Goal: Information Seeking & Learning: Learn about a topic

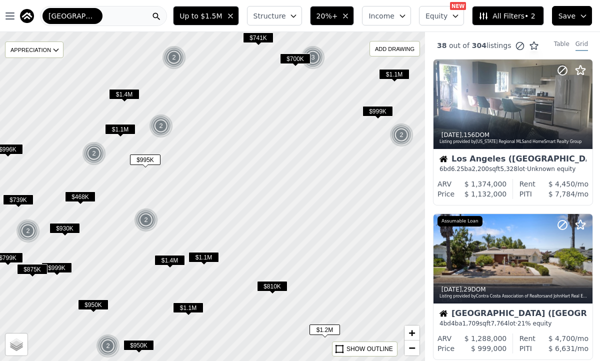
scroll to position [75, 0]
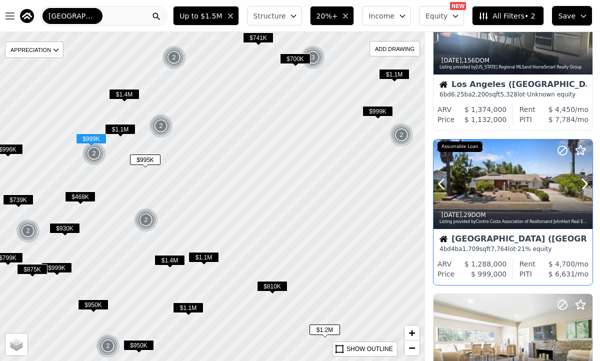
click at [512, 181] on div at bounding box center [513, 185] width 159 height 90
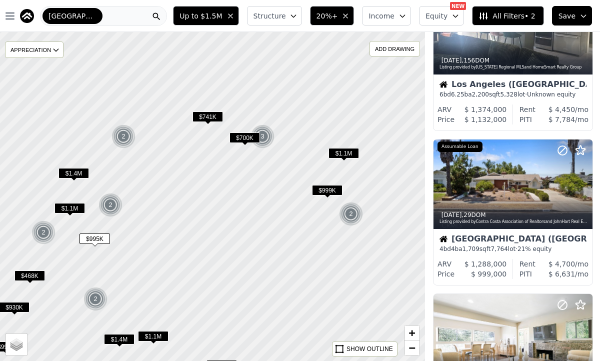
drag, startPoint x: 258, startPoint y: 240, endPoint x: 204, endPoint y: 339, distance: 113.5
click at [204, 338] on div at bounding box center [211, 199] width 510 height 395
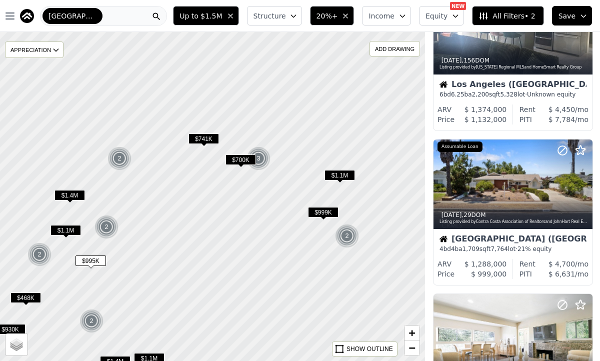
click at [235, 110] on div at bounding box center [212, 196] width 510 height 395
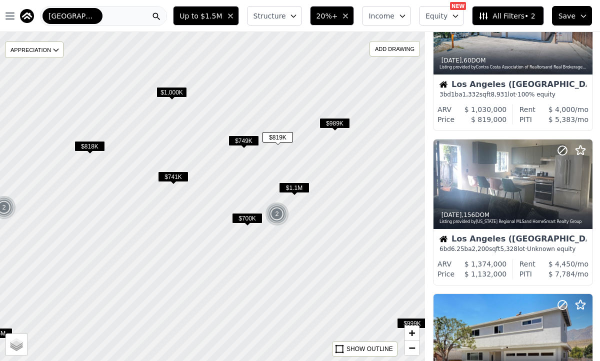
scroll to position [229, 0]
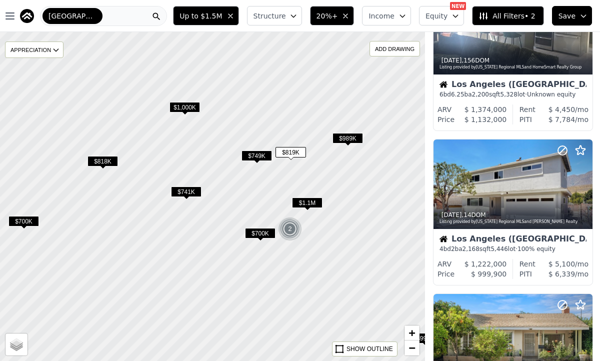
drag, startPoint x: 235, startPoint y: 110, endPoint x: 200, endPoint y: 113, distance: 34.7
click at [249, 127] on div at bounding box center [212, 196] width 510 height 395
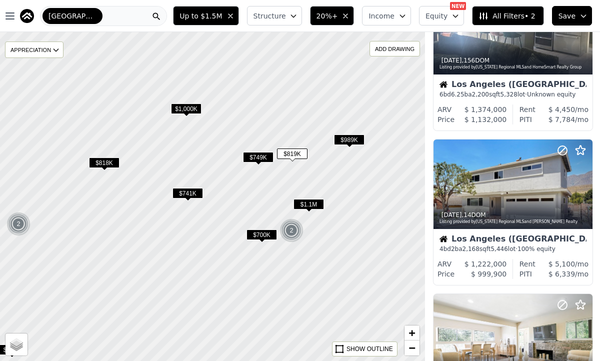
click at [354, 135] on span "$989K" at bounding box center [349, 140] width 31 height 11
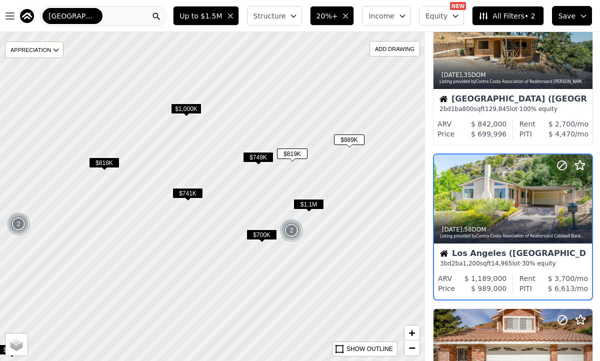
scroll to position [1002, 0]
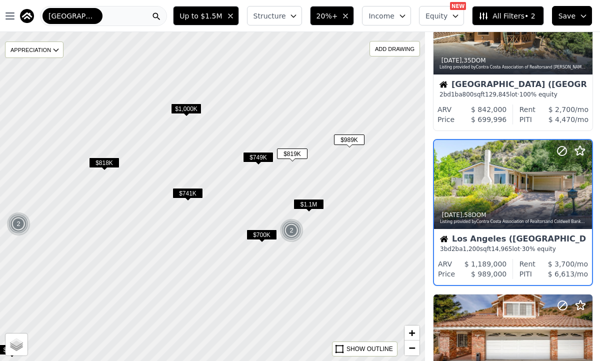
click at [310, 207] on span "$1.1M" at bounding box center [309, 204] width 31 height 11
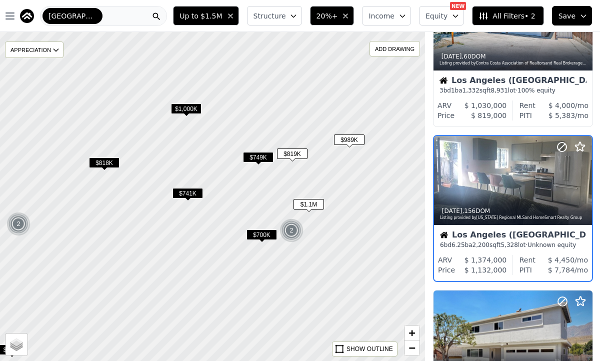
scroll to position [75, 0]
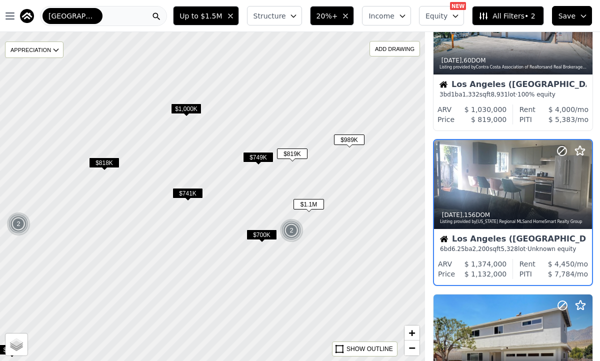
click at [262, 158] on span "$749K" at bounding box center [258, 157] width 31 height 11
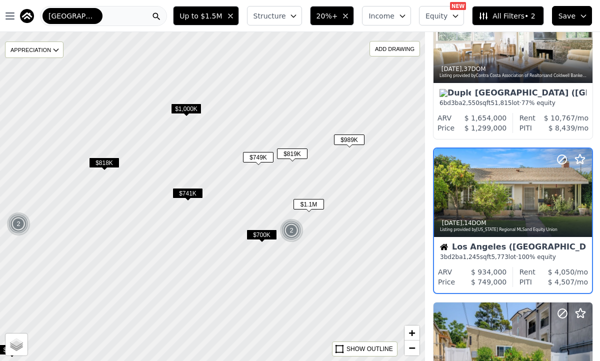
scroll to position [538, 0]
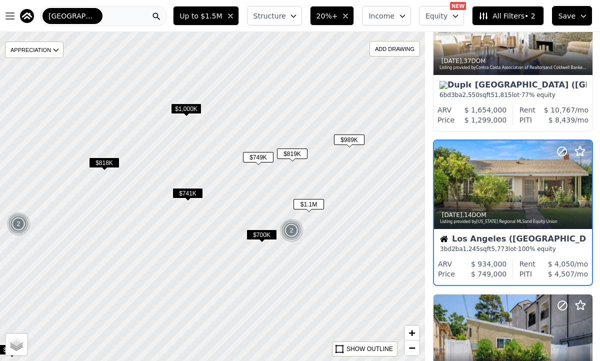
click at [186, 196] on span "$741K" at bounding box center [188, 193] width 31 height 11
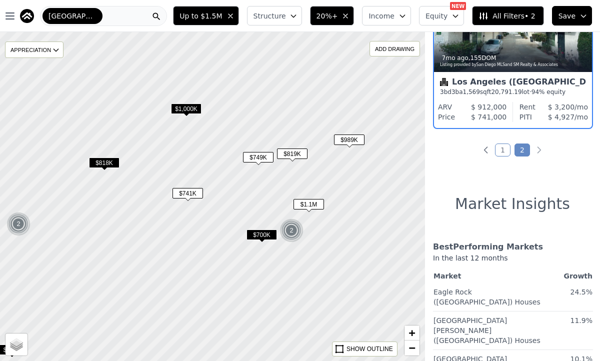
scroll to position [0, 0]
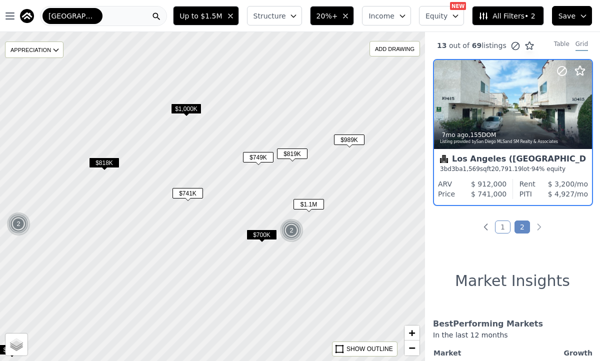
click at [262, 238] on span "$700K" at bounding box center [262, 235] width 31 height 11
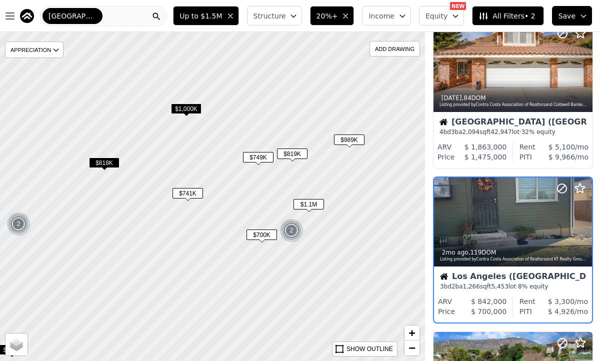
scroll to position [1311, 0]
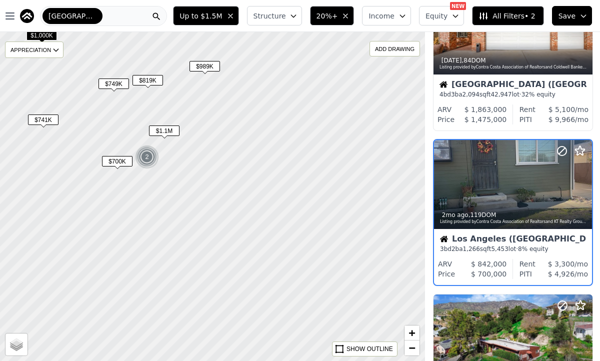
drag, startPoint x: 339, startPoint y: 260, endPoint x: 190, endPoint y: 183, distance: 168.3
click at [190, 183] on div at bounding box center [212, 196] width 510 height 395
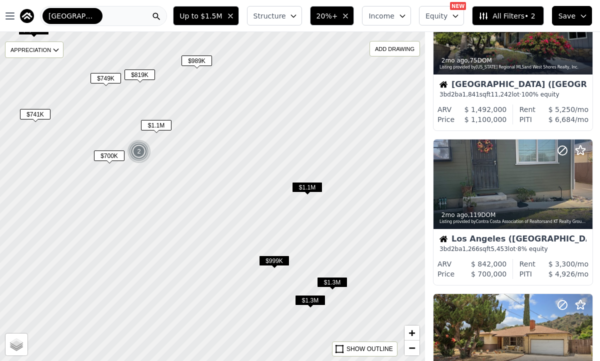
click at [273, 258] on span "$999K" at bounding box center [274, 261] width 31 height 11
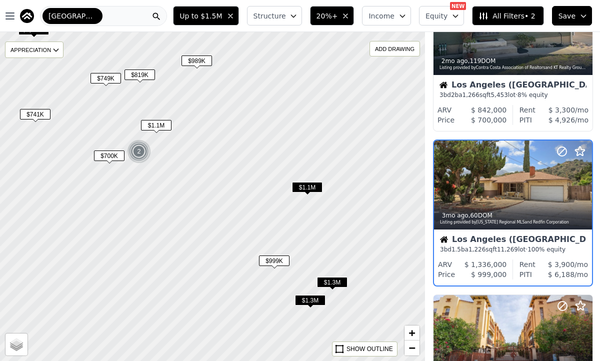
click at [315, 300] on span "$1.3M" at bounding box center [310, 300] width 31 height 11
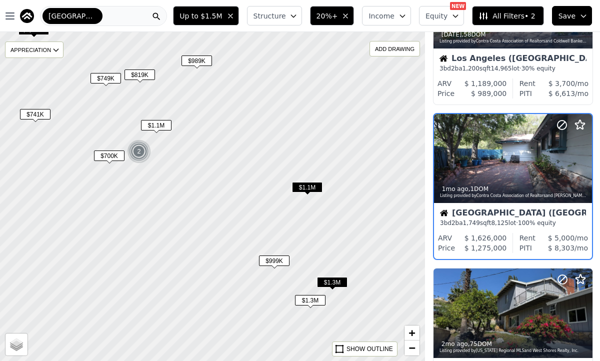
scroll to position [1002, 0]
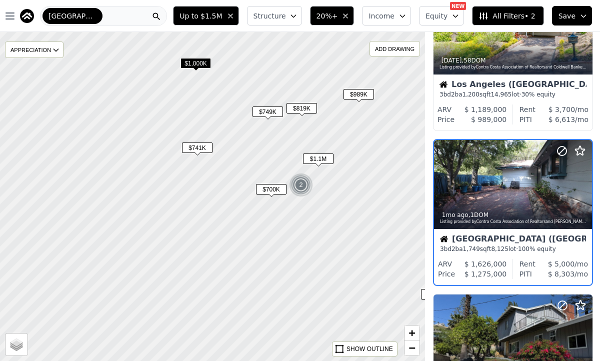
drag, startPoint x: 188, startPoint y: 197, endPoint x: 376, endPoint y: 244, distance: 194.3
click at [370, 240] on div at bounding box center [212, 196] width 510 height 395
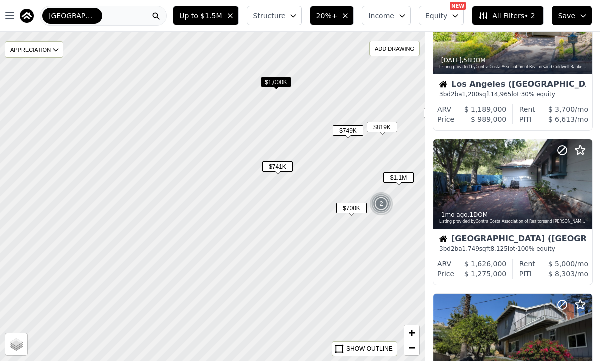
drag, startPoint x: 177, startPoint y: 192, endPoint x: 353, endPoint y: 155, distance: 179.6
click at [349, 155] on div at bounding box center [212, 196] width 510 height 395
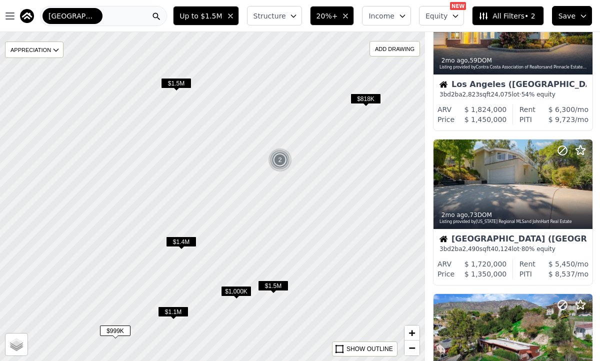
scroll to position [538, 0]
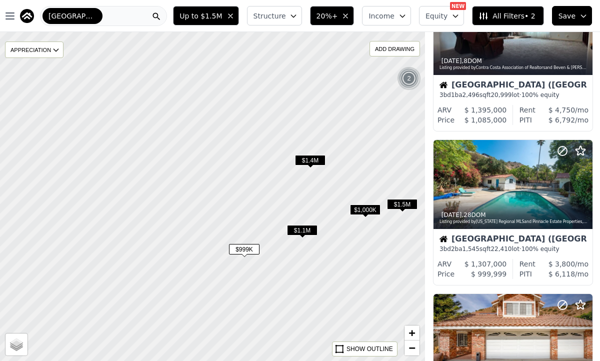
drag, startPoint x: 141, startPoint y: 186, endPoint x: 310, endPoint y: 72, distance: 203.6
click at [310, 72] on div at bounding box center [212, 196] width 510 height 395
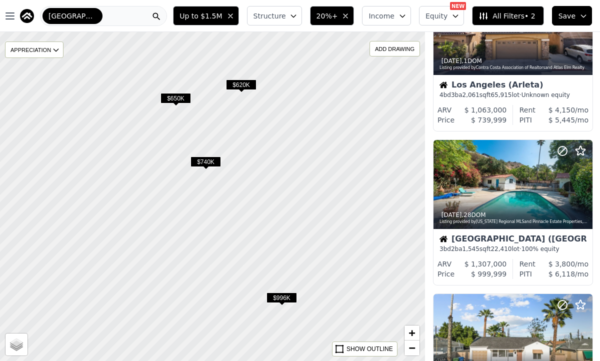
drag, startPoint x: 149, startPoint y: 202, endPoint x: 251, endPoint y: 238, distance: 108.1
click at [249, 237] on div at bounding box center [248, 208] width 510 height 395
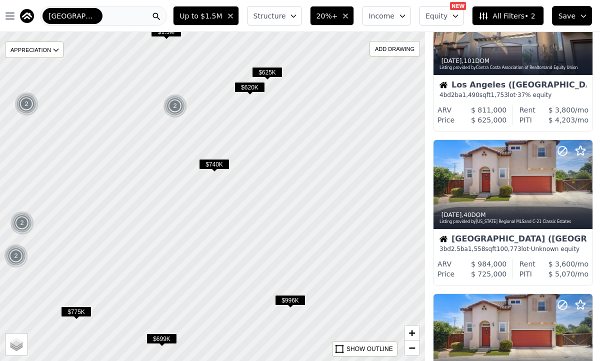
scroll to position [229, 0]
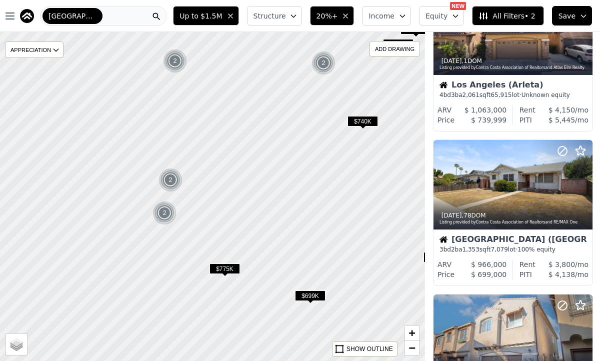
drag, startPoint x: 62, startPoint y: 177, endPoint x: 211, endPoint y: 134, distance: 155.2
click at [212, 134] on div at bounding box center [217, 196] width 510 height 395
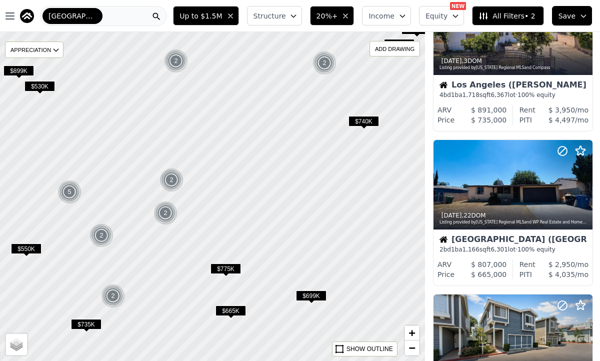
scroll to position [847, 0]
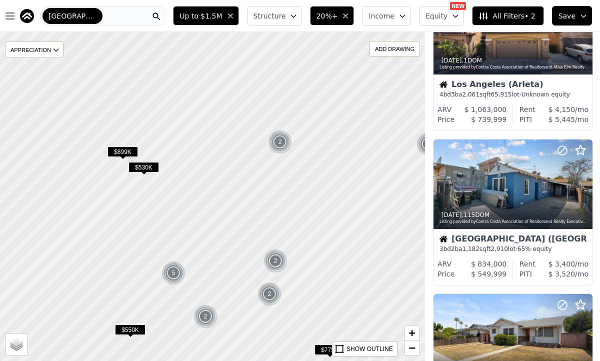
drag, startPoint x: 118, startPoint y: 107, endPoint x: 293, endPoint y: 259, distance: 231.9
click at [291, 256] on div at bounding box center [212, 196] width 510 height 395
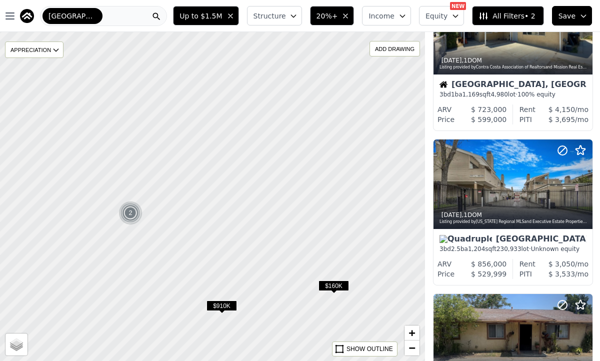
drag, startPoint x: 155, startPoint y: 85, endPoint x: 254, endPoint y: 234, distance: 179.0
click at [254, 233] on div at bounding box center [213, 197] width 510 height 395
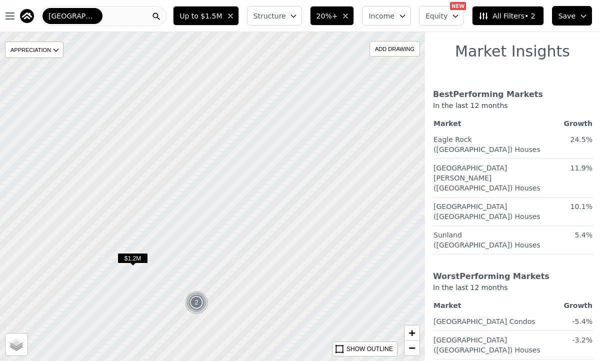
drag, startPoint x: 161, startPoint y: 102, endPoint x: 227, endPoint y: 193, distance: 112.8
click at [227, 192] on div at bounding box center [214, 199] width 510 height 395
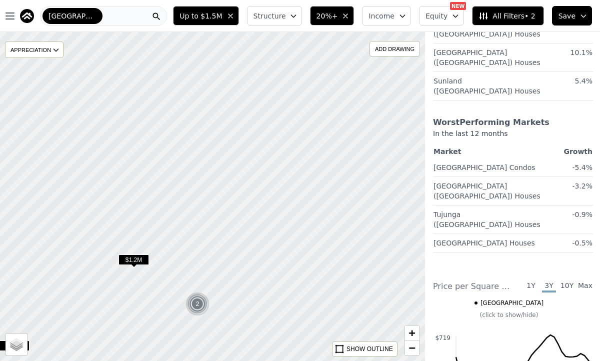
click at [134, 259] on span "$1.2M" at bounding box center [134, 260] width 31 height 11
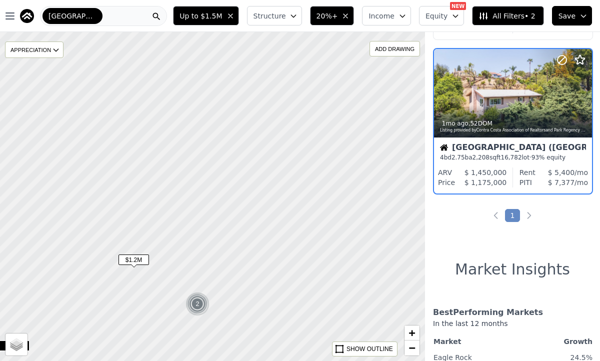
scroll to position [383, 0]
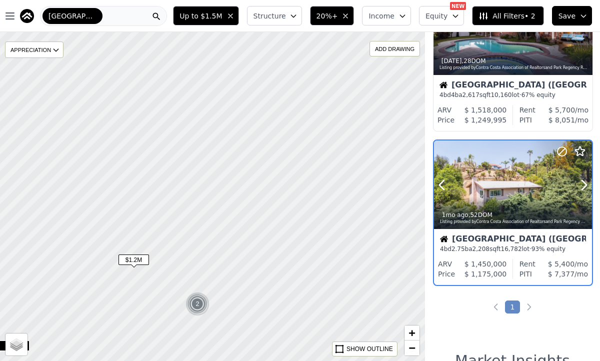
click at [512, 176] on div at bounding box center [513, 185] width 158 height 89
click at [140, 14] on div "Glendale" at bounding box center [103, 16] width 127 height 20
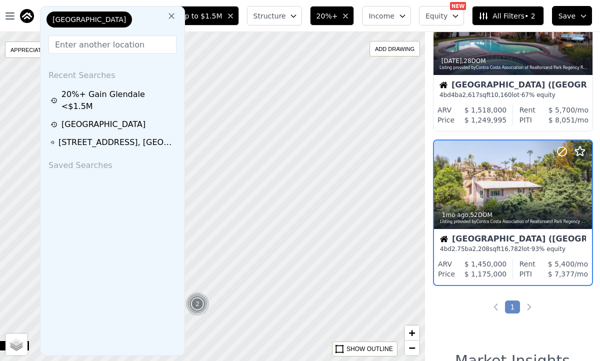
click at [120, 42] on input "text" at bounding box center [113, 45] width 128 height 18
paste input "1344 5th St #16,"
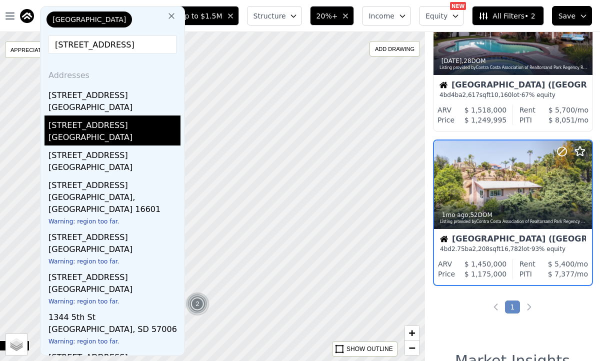
type input "1344 5th St #16, glendale"
click at [85, 116] on div "1342 & 1344 E 5th Street" at bounding box center [115, 124] width 132 height 16
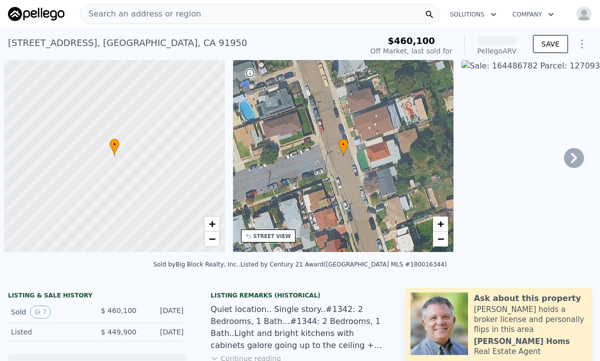
scroll to position [0, 4]
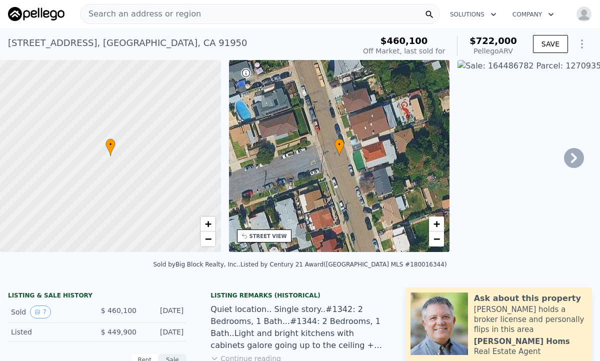
click at [118, 9] on span "Search an address or region" at bounding box center [141, 14] width 121 height 12
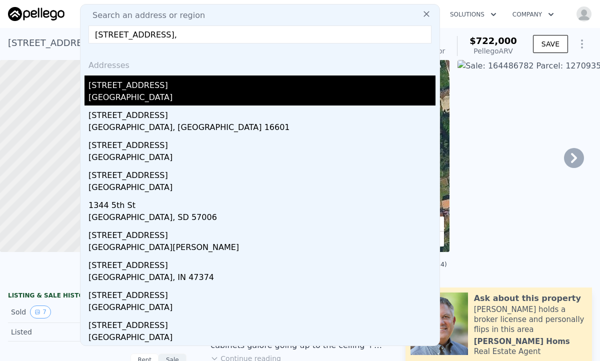
type input "1344 5th St #16,"
click at [122, 85] on div "1344 5th St Apt 16" at bounding box center [262, 84] width 347 height 16
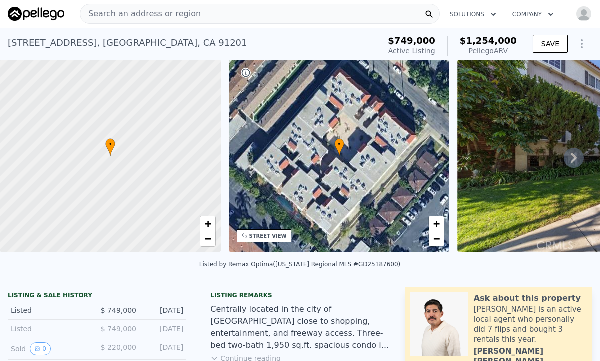
click at [576, 161] on icon at bounding box center [574, 158] width 20 height 20
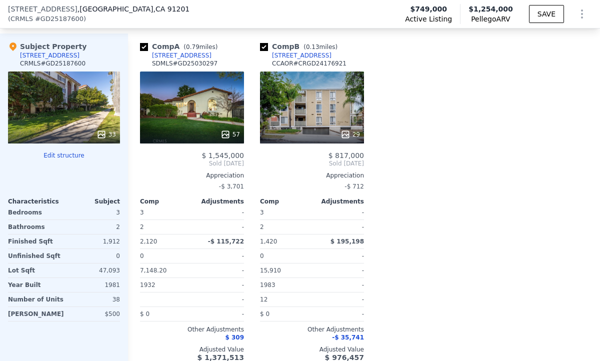
scroll to position [1091, 0]
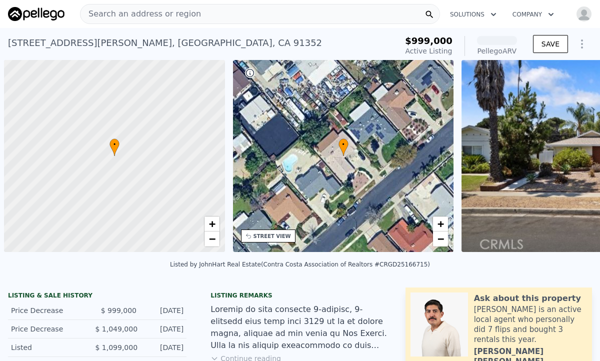
scroll to position [0, 4]
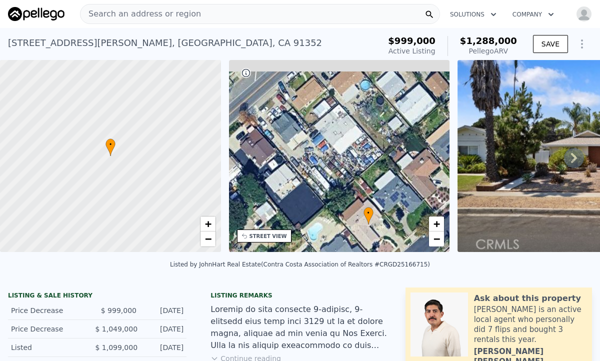
drag, startPoint x: 306, startPoint y: 106, endPoint x: 335, endPoint y: 175, distance: 74.4
click at [335, 175] on div "• + −" at bounding box center [339, 156] width 221 height 192
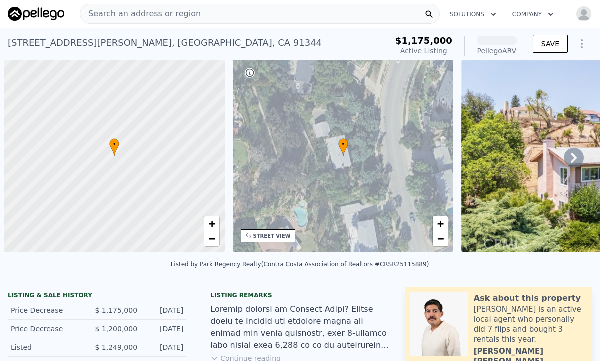
scroll to position [0, 4]
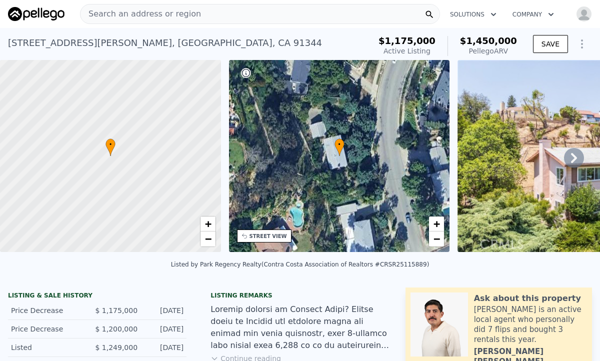
click at [576, 155] on icon at bounding box center [574, 158] width 20 height 20
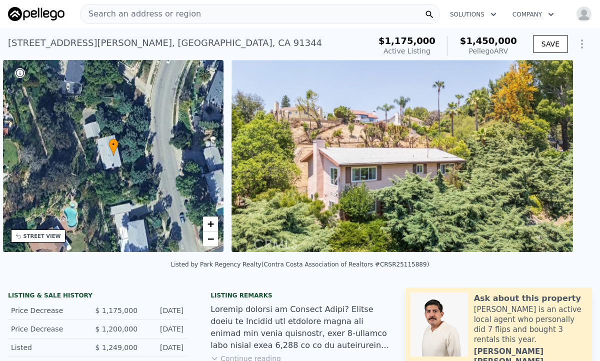
scroll to position [0, 233]
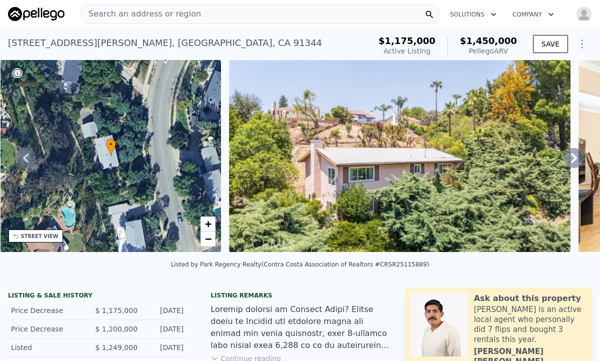
click at [576, 155] on icon at bounding box center [574, 158] width 20 height 20
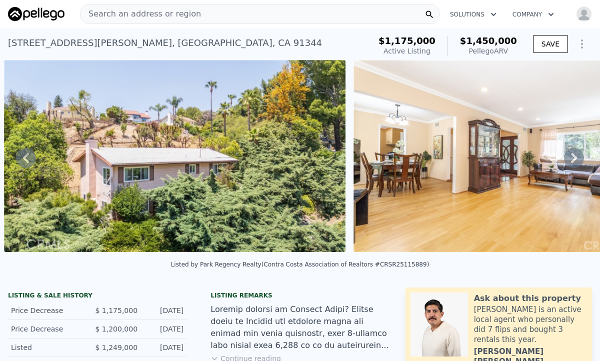
click at [576, 155] on icon at bounding box center [574, 158] width 20 height 20
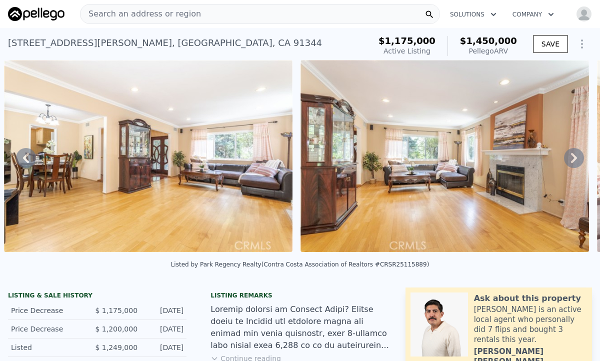
click at [576, 155] on icon at bounding box center [574, 158] width 20 height 20
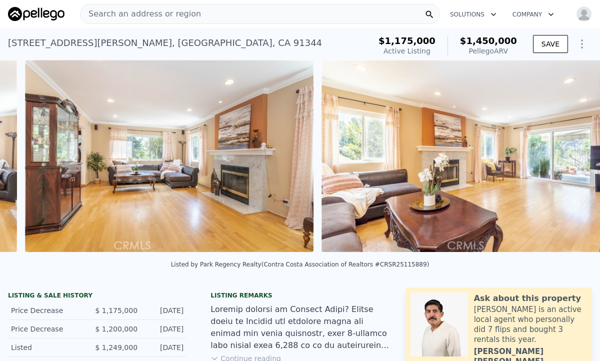
scroll to position [0, 1104]
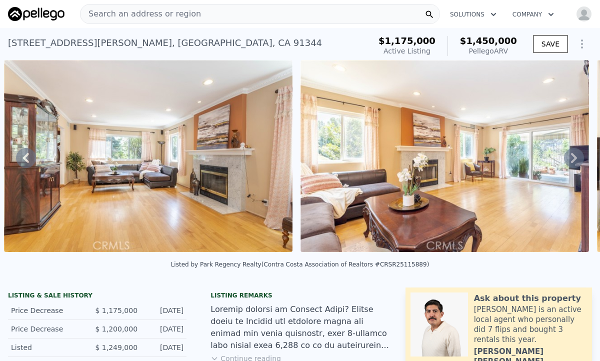
click at [576, 155] on icon at bounding box center [574, 158] width 20 height 20
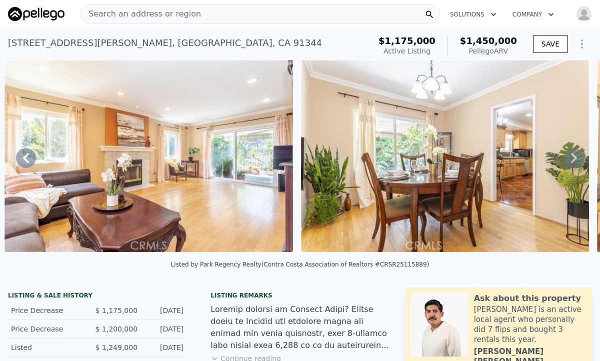
click at [576, 155] on icon at bounding box center [574, 158] width 20 height 20
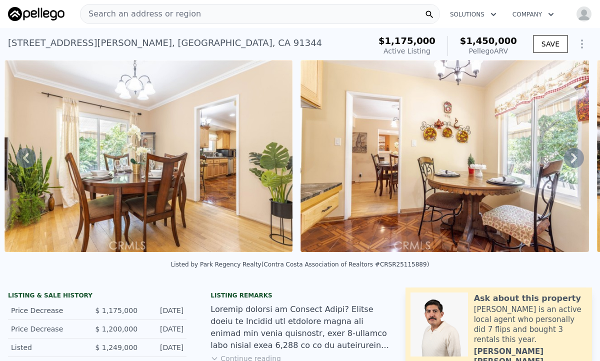
click at [576, 155] on icon at bounding box center [574, 158] width 20 height 20
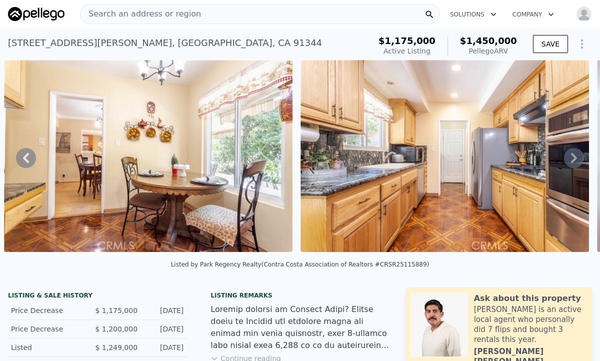
click at [576, 155] on icon at bounding box center [574, 158] width 20 height 20
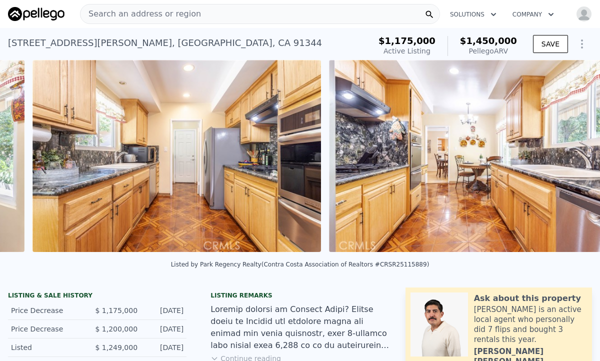
scroll to position [0, 2290]
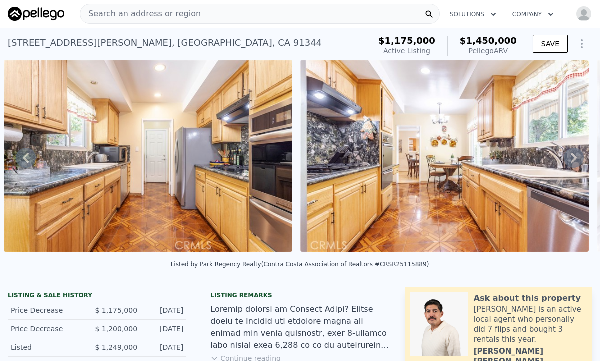
click at [576, 155] on icon at bounding box center [574, 158] width 20 height 20
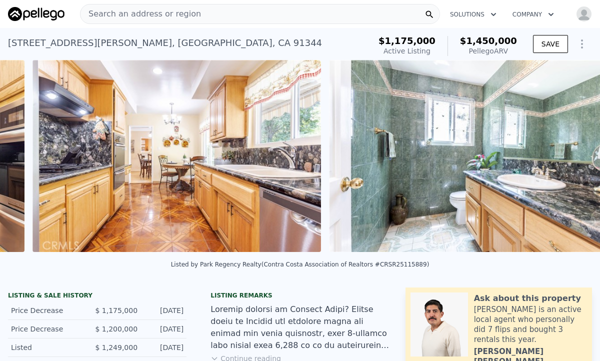
scroll to position [0, 2587]
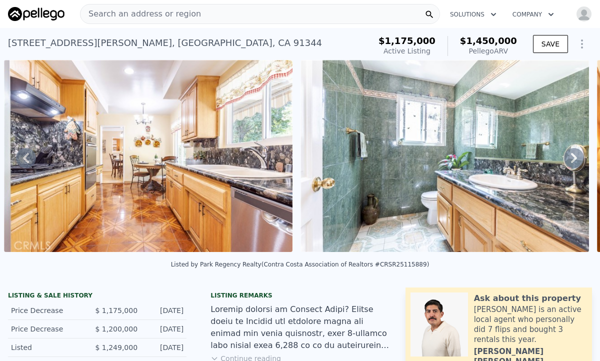
click at [576, 155] on div "• + − • + − STREET VIEW Loading... SATELLITE VIEW" at bounding box center [300, 158] width 600 height 196
click at [576, 155] on icon at bounding box center [574, 158] width 20 height 20
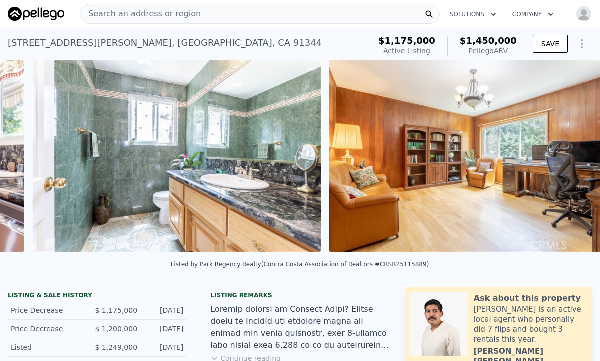
scroll to position [0, 2884]
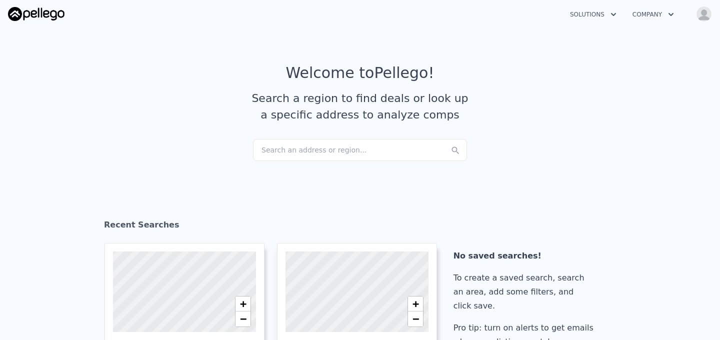
scroll to position [71, 0]
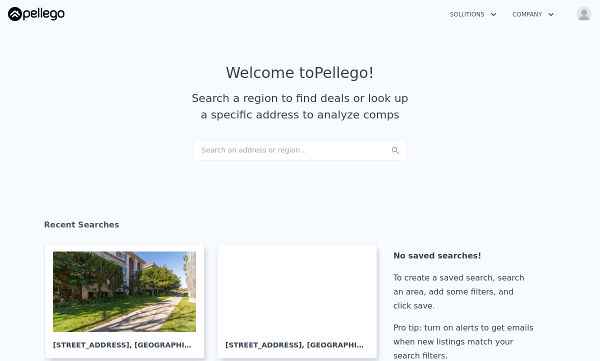
checkbox input "true"
click at [294, 149] on div "Search an address or region..." at bounding box center [300, 150] width 214 height 22
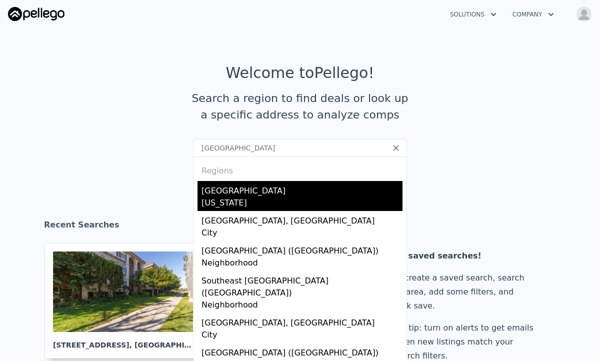
type input "[GEOGRAPHIC_DATA]"
click at [236, 191] on div "[GEOGRAPHIC_DATA]" at bounding box center [302, 189] width 201 height 16
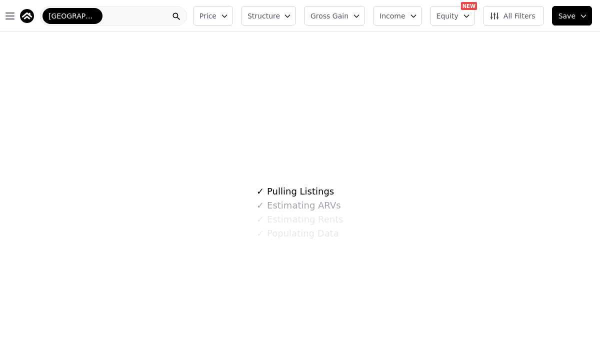
click at [349, 15] on span "Gross Gain" at bounding box center [330, 16] width 38 height 10
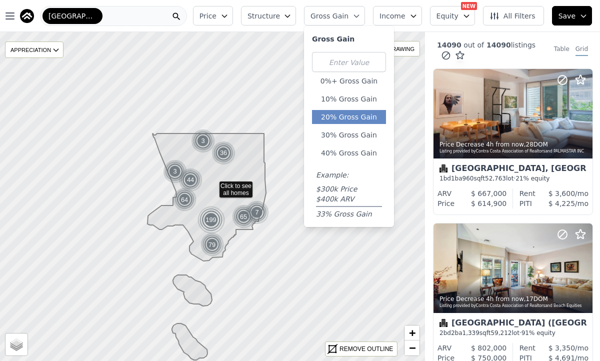
click at [360, 116] on button "20% Gross Gain" at bounding box center [349, 117] width 74 height 14
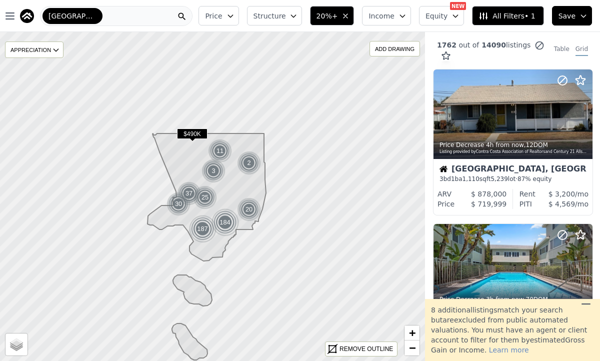
click at [224, 197] on icon at bounding box center [207, 247] width 119 height 227
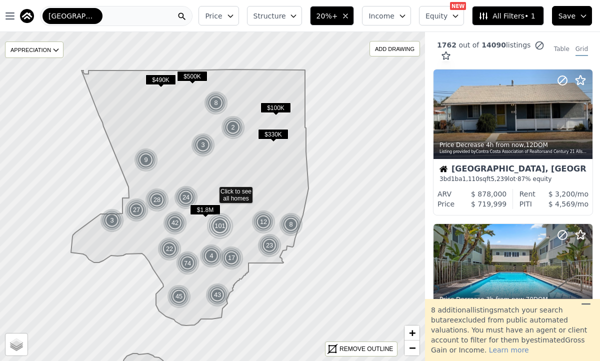
click at [224, 197] on icon at bounding box center [190, 233] width 238 height 326
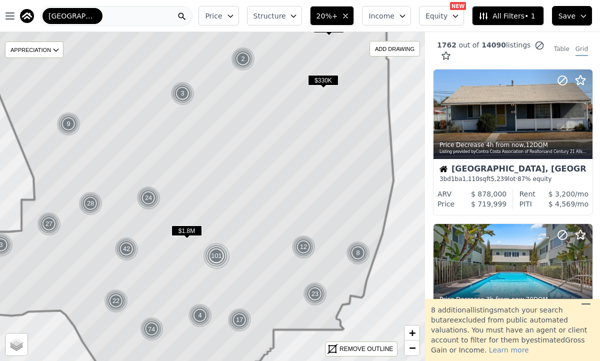
click at [206, 203] on icon at bounding box center [155, 267] width 475 height 651
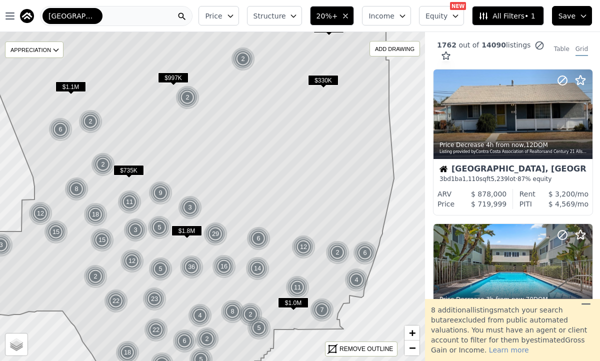
click at [206, 203] on icon at bounding box center [175, 196] width 438 height 397
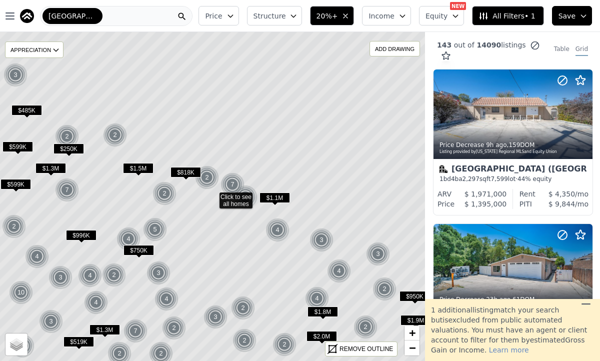
click at [223, 158] on icon at bounding box center [212, 196] width 512 height 397
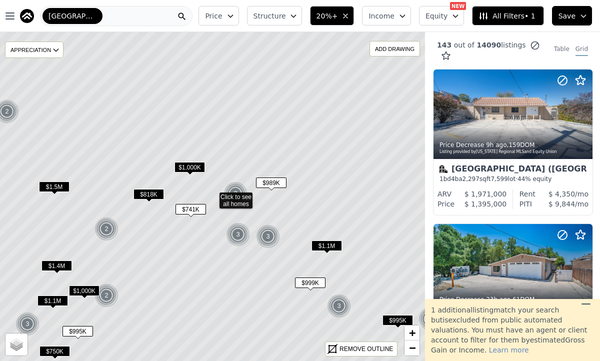
click at [223, 158] on icon at bounding box center [212, 196] width 512 height 397
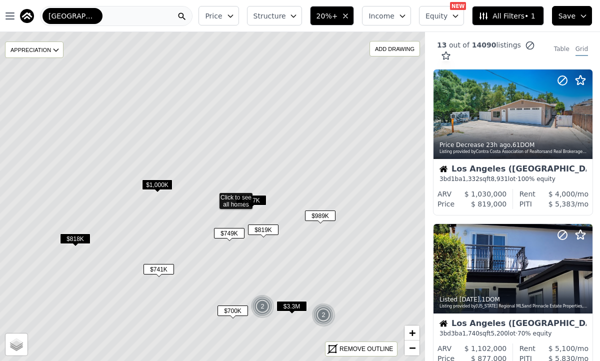
click at [191, 211] on icon at bounding box center [212, 196] width 512 height 397
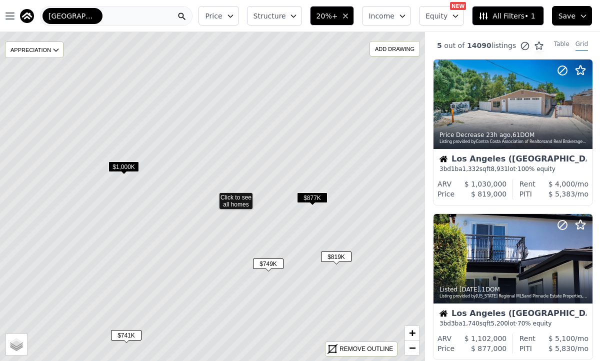
click at [319, 198] on span "$877K" at bounding box center [312, 198] width 31 height 11
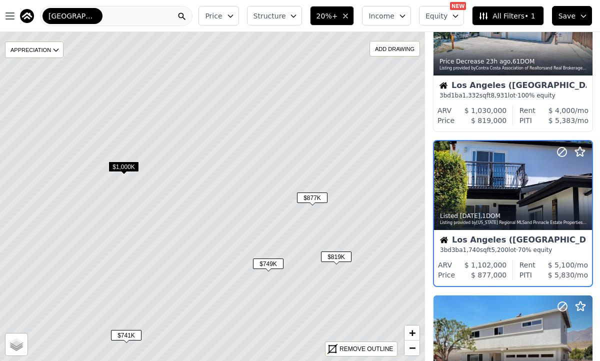
scroll to position [75, 0]
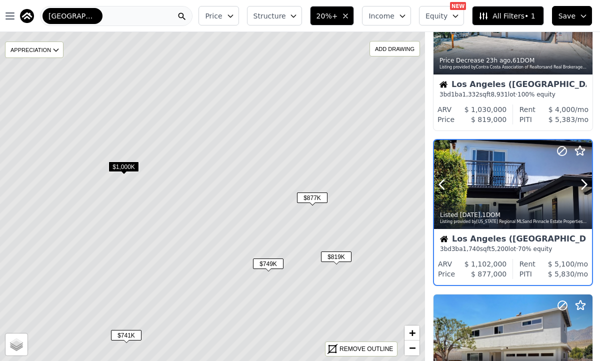
click at [522, 183] on div at bounding box center [513, 184] width 158 height 89
click at [408, 346] on link "−" at bounding box center [412, 348] width 15 height 15
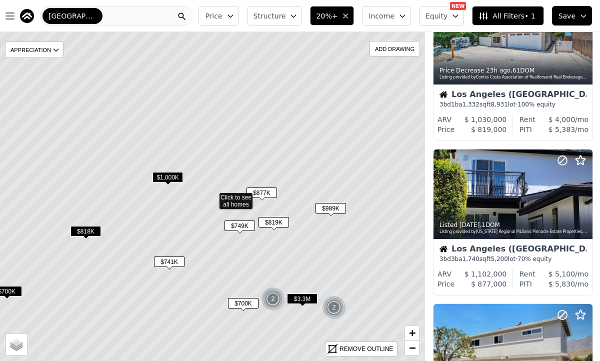
click at [240, 196] on icon at bounding box center [212, 196] width 512 height 397
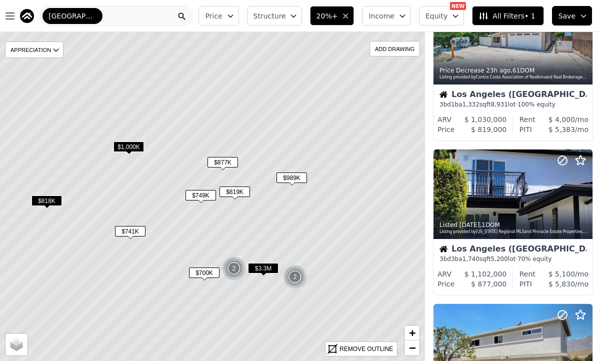
drag, startPoint x: 342, startPoint y: 274, endPoint x: 298, endPoint y: 238, distance: 57.2
click at [298, 238] on icon at bounding box center [173, 165] width 512 height 397
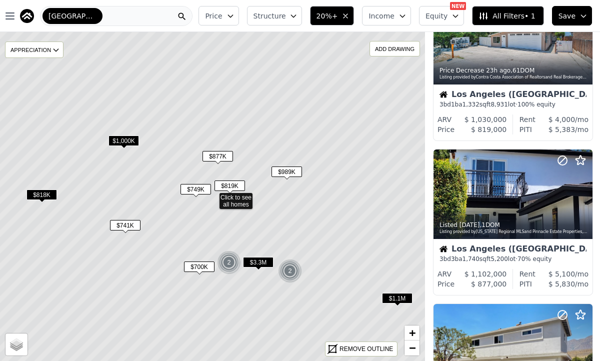
click at [233, 261] on img at bounding box center [229, 263] width 25 height 24
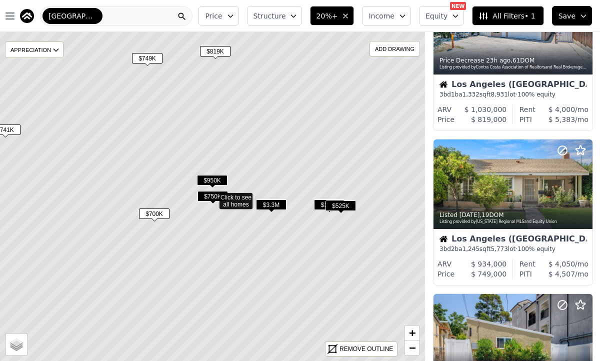
click at [217, 180] on span "$950K" at bounding box center [212, 180] width 31 height 11
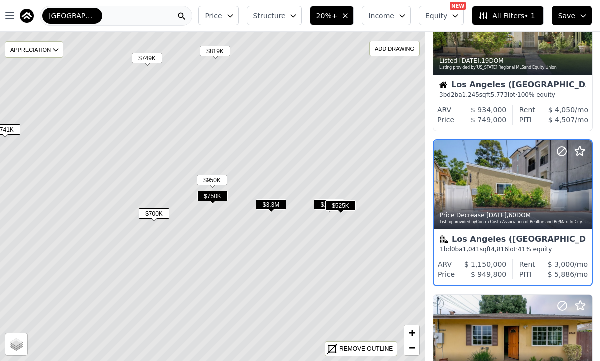
scroll to position [229, 0]
click at [215, 193] on span "$750K" at bounding box center [213, 196] width 31 height 11
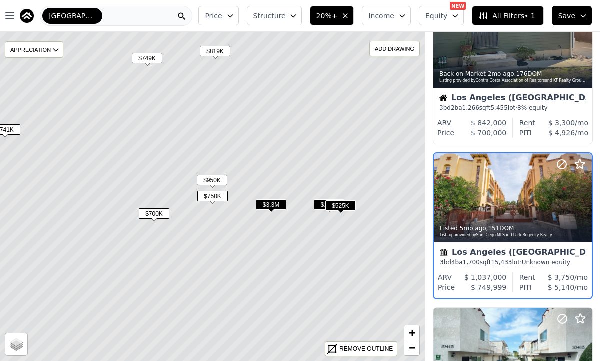
scroll to position [1002, 0]
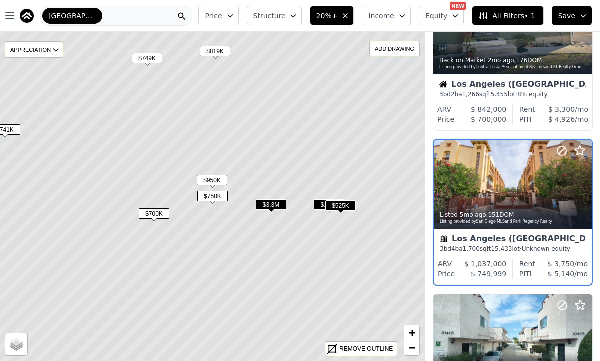
click at [275, 204] on span "$3.3M" at bounding box center [271, 205] width 31 height 11
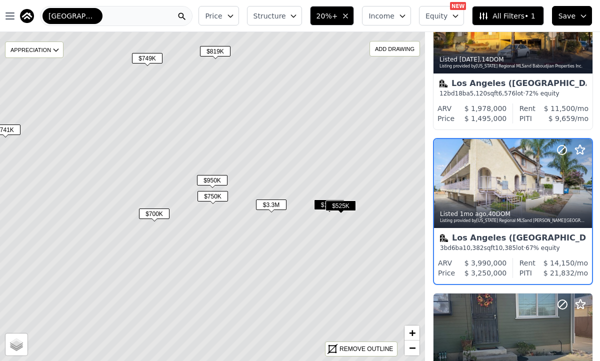
scroll to position [692, 0]
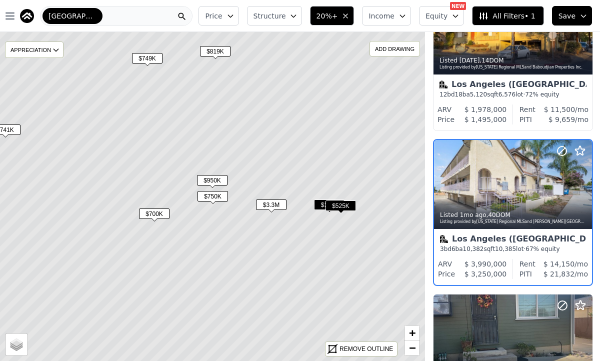
click at [321, 204] on span "$1.5M" at bounding box center [329, 205] width 31 height 11
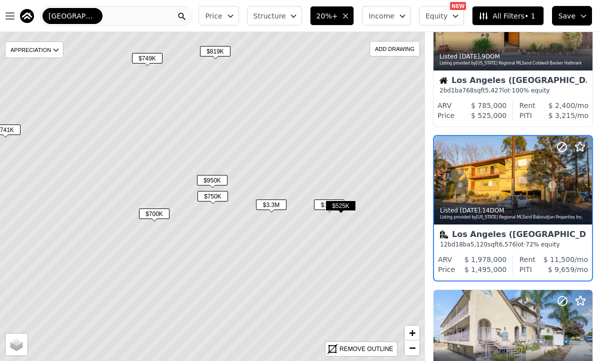
scroll to position [538, 0]
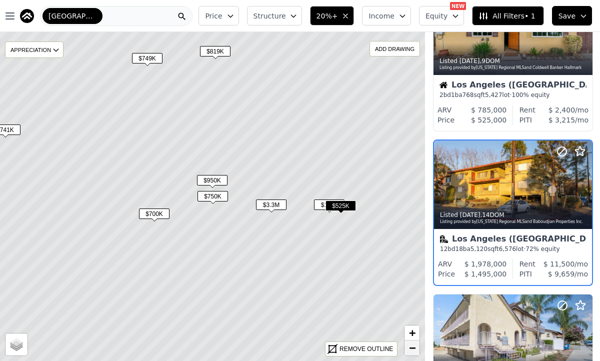
click at [409, 347] on span "−" at bounding box center [412, 348] width 7 height 13
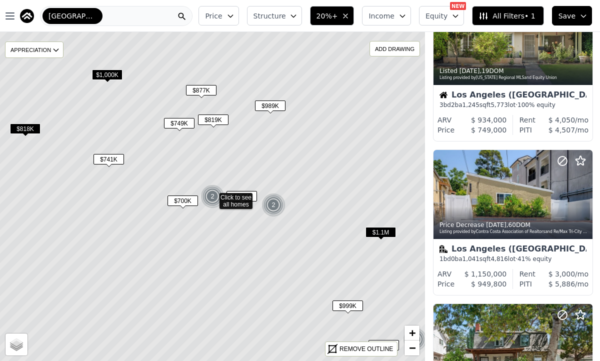
scroll to position [1002, 0]
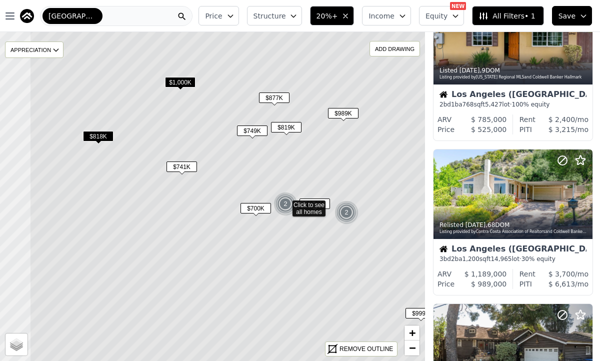
drag, startPoint x: 240, startPoint y: 257, endPoint x: 402, endPoint y: 289, distance: 165.3
click at [402, 289] on icon at bounding box center [286, 204] width 512 height 397
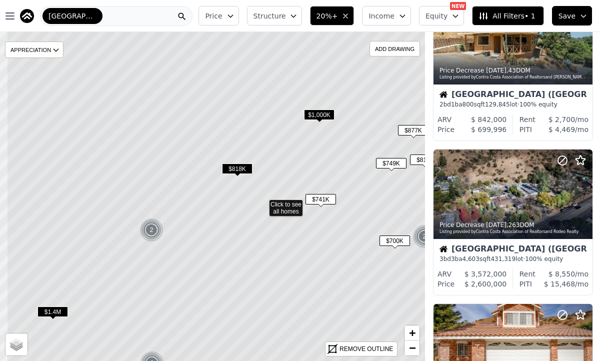
drag, startPoint x: 159, startPoint y: 240, endPoint x: 373, endPoint y: 321, distance: 229.6
click at [372, 320] on icon at bounding box center [263, 203] width 512 height 397
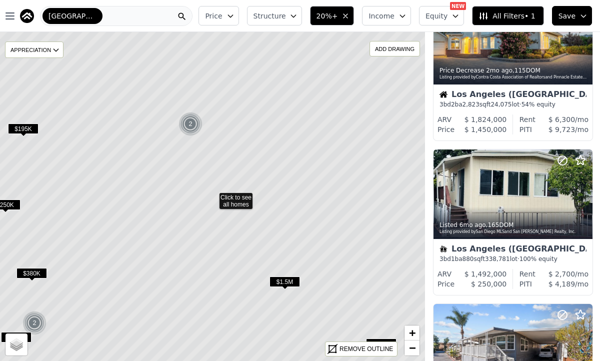
click at [204, 186] on icon at bounding box center [212, 196] width 512 height 397
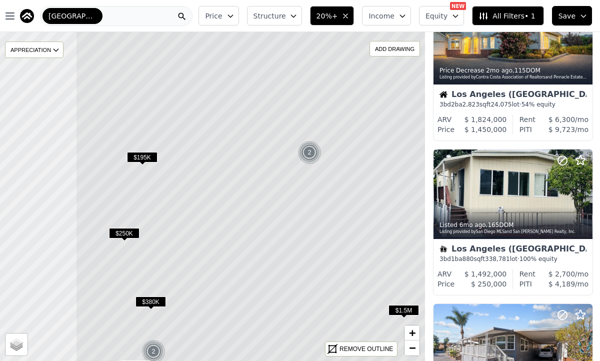
drag, startPoint x: 187, startPoint y: 182, endPoint x: 306, endPoint y: 211, distance: 122.6
click at [306, 211] on icon at bounding box center [332, 225] width 512 height 397
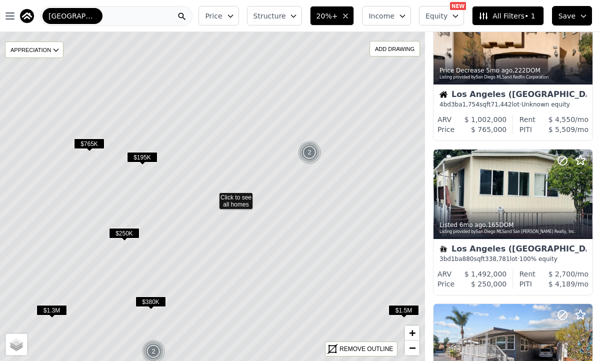
click at [238, 203] on icon at bounding box center [212, 196] width 512 height 397
click at [233, 194] on icon at bounding box center [212, 196] width 512 height 397
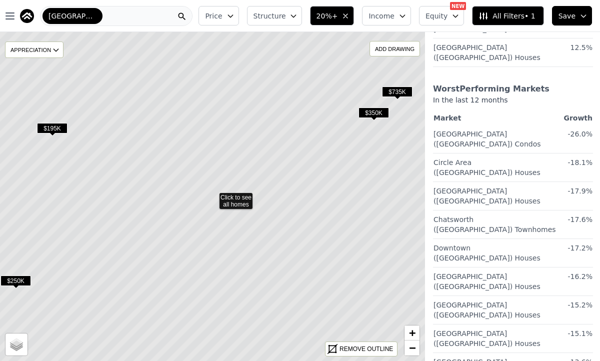
click at [244, 199] on icon at bounding box center [212, 196] width 512 height 397
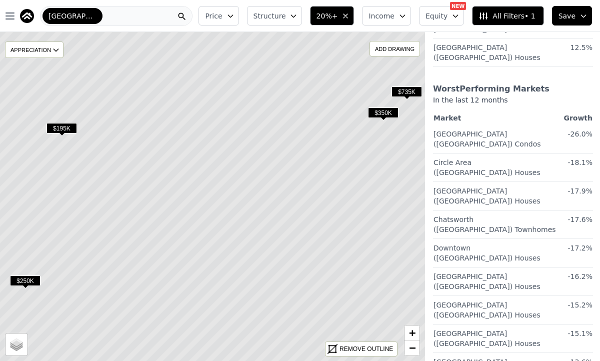
drag, startPoint x: 165, startPoint y: 176, endPoint x: 217, endPoint y: 175, distance: 52.0
click at [216, 175] on icon at bounding box center [222, 196] width 512 height 397
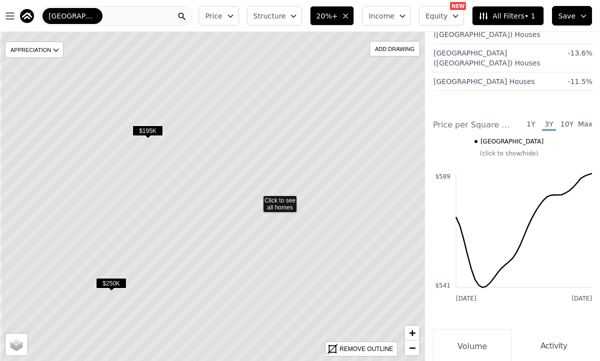
drag, startPoint x: 152, startPoint y: 225, endPoint x: 297, endPoint y: 286, distance: 157.9
click at [275, 268] on icon at bounding box center [257, 199] width 512 height 397
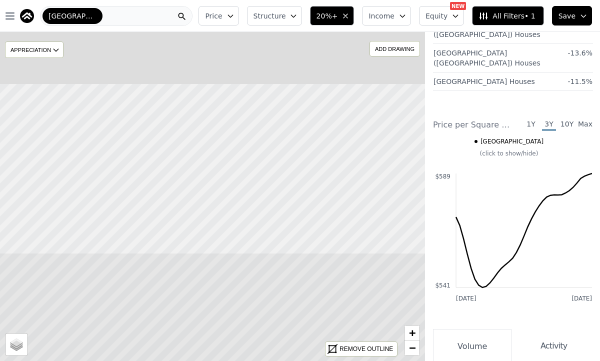
drag, startPoint x: 243, startPoint y: 97, endPoint x: 283, endPoint y: 352, distance: 257.8
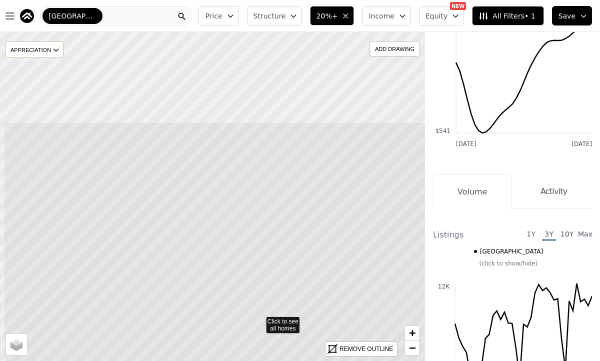
drag, startPoint x: 234, startPoint y: 154, endPoint x: 283, endPoint y: 282, distance: 137.1
click at [283, 282] on icon at bounding box center [260, 320] width 512 height 397
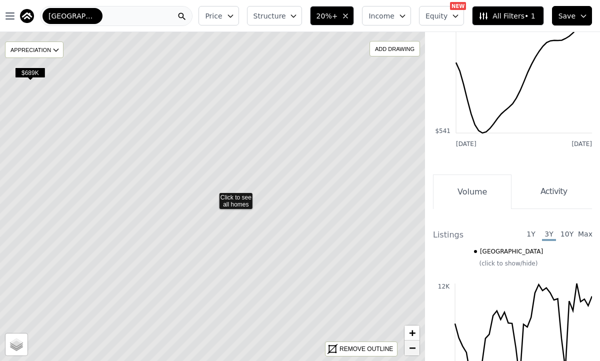
click at [406, 349] on link "−" at bounding box center [412, 348] width 15 height 15
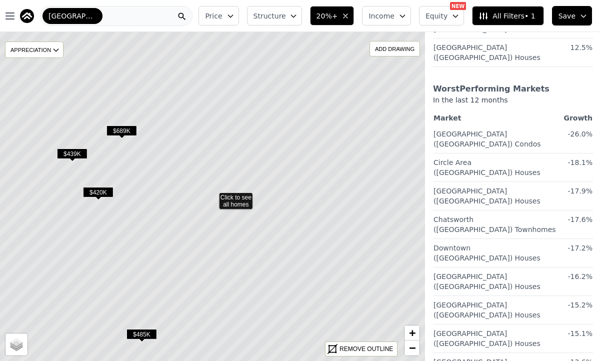
click at [231, 200] on icon at bounding box center [212, 196] width 512 height 397
click at [120, 128] on span "$689K" at bounding box center [122, 131] width 31 height 11
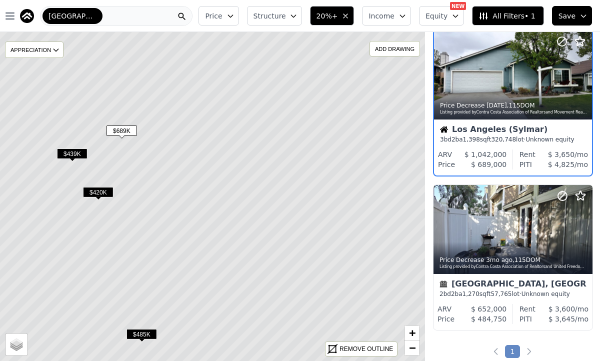
scroll to position [229, 0]
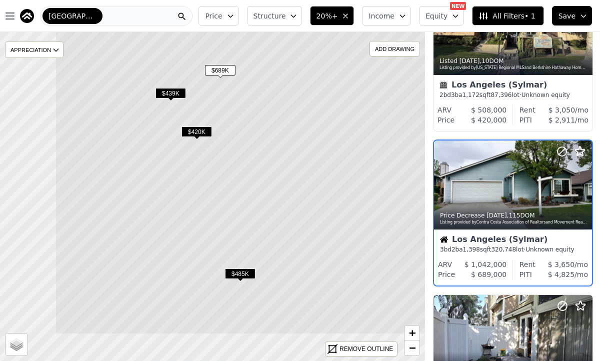
drag, startPoint x: 130, startPoint y: 274, endPoint x: 306, endPoint y: 182, distance: 198.9
click at [304, 182] on icon at bounding box center [311, 135] width 512 height 397
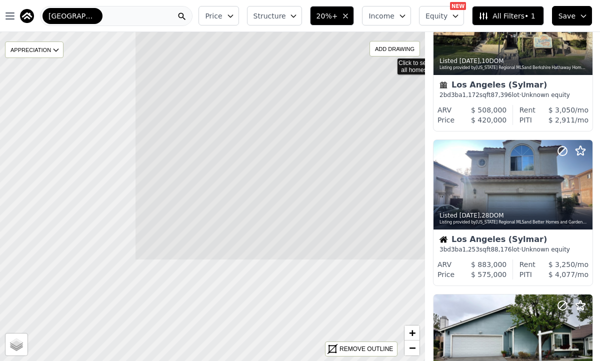
drag, startPoint x: 136, startPoint y: 294, endPoint x: 328, endPoint y: 150, distance: 239.8
click at [328, 150] on icon at bounding box center [391, 61] width 512 height 397
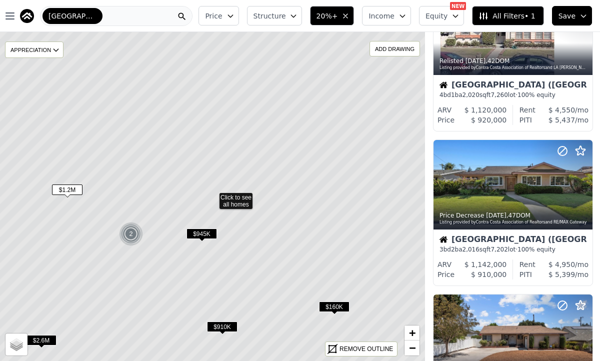
click at [243, 196] on icon at bounding box center [212, 196] width 512 height 397
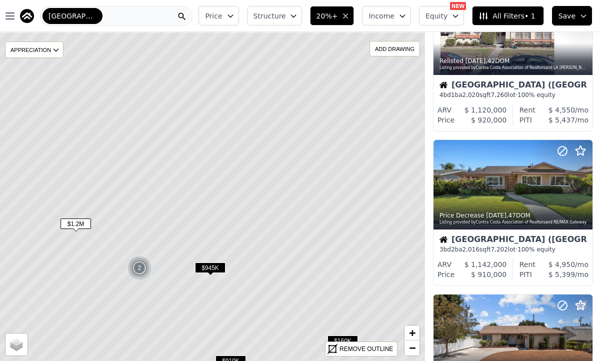
drag, startPoint x: 188, startPoint y: 173, endPoint x: 197, endPoint y: 207, distance: 35.6
click at [197, 207] on icon at bounding box center [221, 230] width 512 height 397
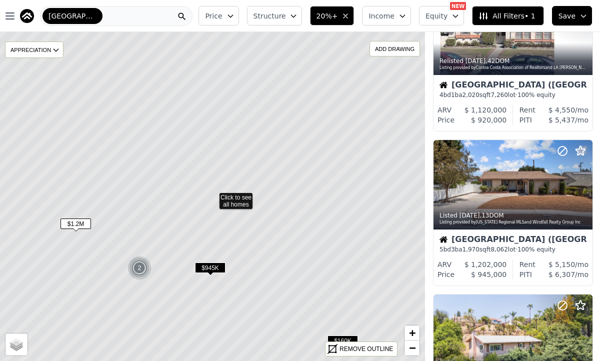
click at [238, 194] on icon at bounding box center [212, 196] width 512 height 397
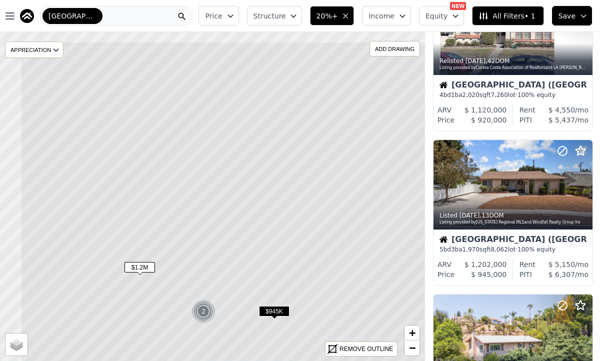
drag, startPoint x: 95, startPoint y: 150, endPoint x: 159, endPoint y: 194, distance: 77.4
click at [159, 194] on icon at bounding box center [277, 240] width 512 height 397
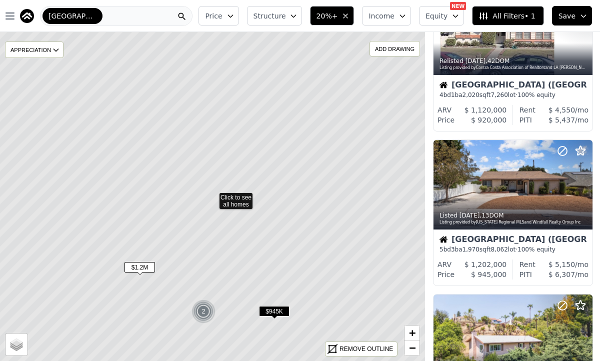
click at [144, 268] on span "$1.2M" at bounding box center [140, 267] width 31 height 11
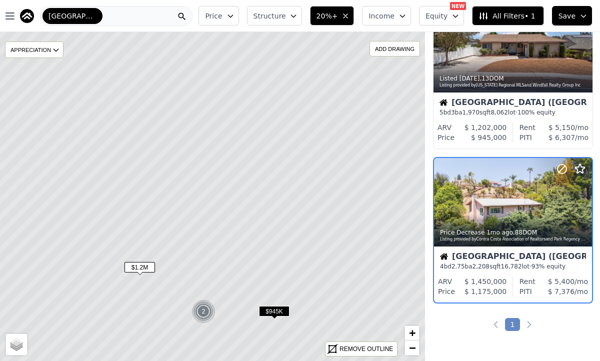
scroll to position [383, 0]
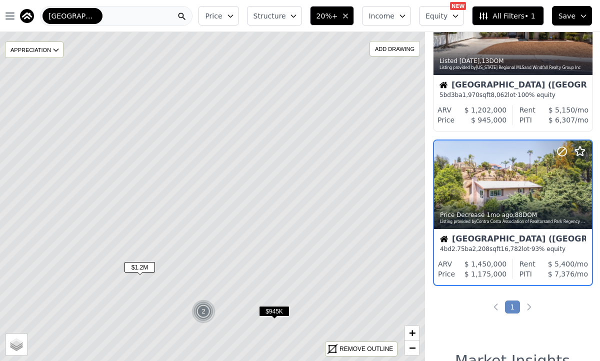
click at [283, 309] on span "$945K" at bounding box center [274, 311] width 31 height 11
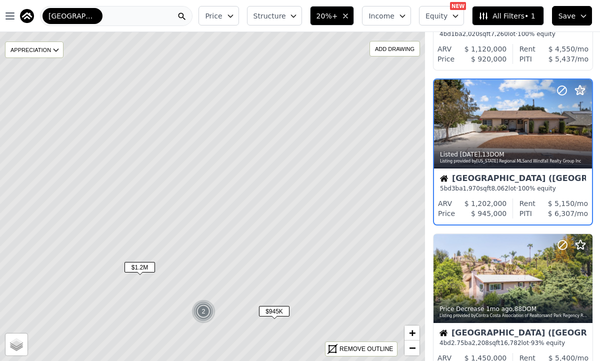
scroll to position [229, 0]
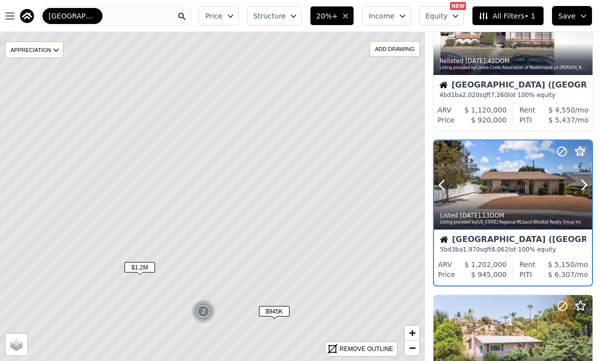
click at [538, 192] on div at bounding box center [560, 173] width 64 height 64
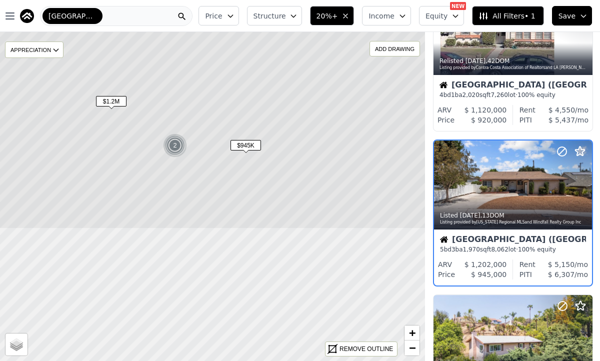
drag, startPoint x: 247, startPoint y: 272, endPoint x: 218, endPoint y: 103, distance: 172.0
click at [218, 103] on icon at bounding box center [184, 30] width 512 height 397
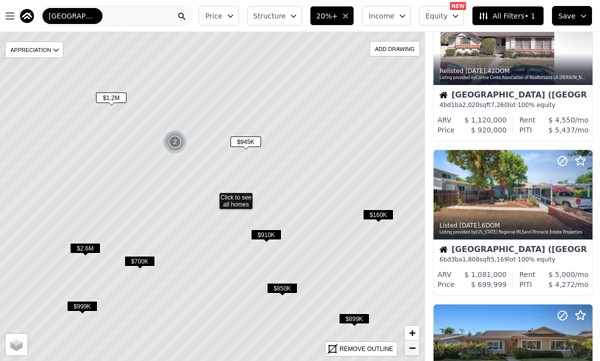
click at [412, 346] on span "−" at bounding box center [412, 348] width 7 height 13
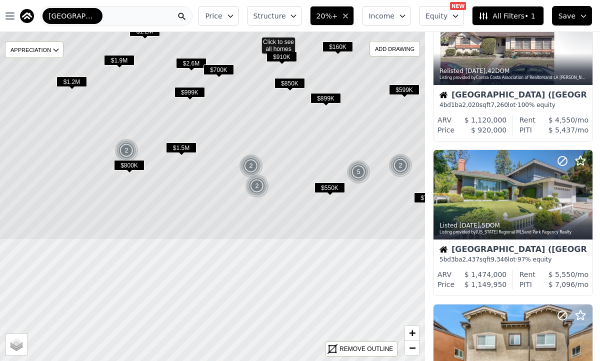
click at [353, 122] on icon at bounding box center [255, 41] width 512 height 397
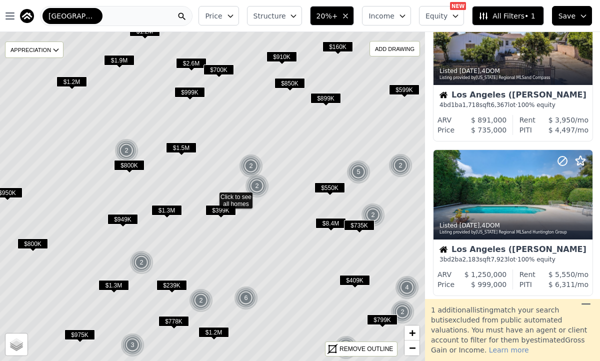
scroll to position [383, 0]
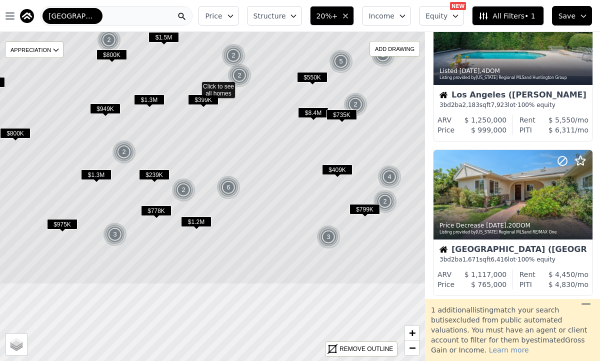
drag, startPoint x: 291, startPoint y: 302, endPoint x: 274, endPoint y: 192, distance: 111.9
click at [274, 192] on icon at bounding box center [195, 85] width 512 height 397
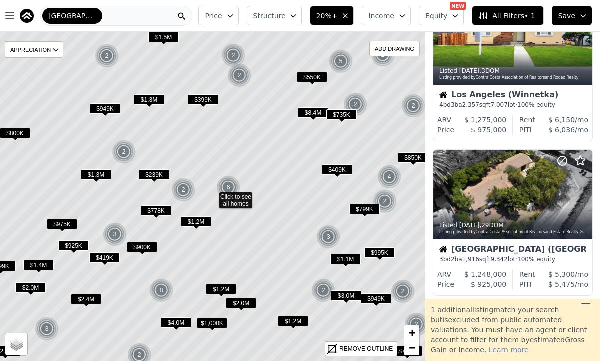
scroll to position [1156, 0]
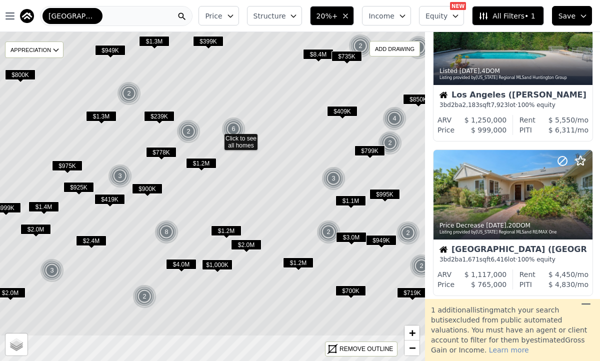
drag, startPoint x: 277, startPoint y: 280, endPoint x: 282, endPoint y: 222, distance: 58.7
click at [282, 222] on icon at bounding box center [217, 137] width 512 height 397
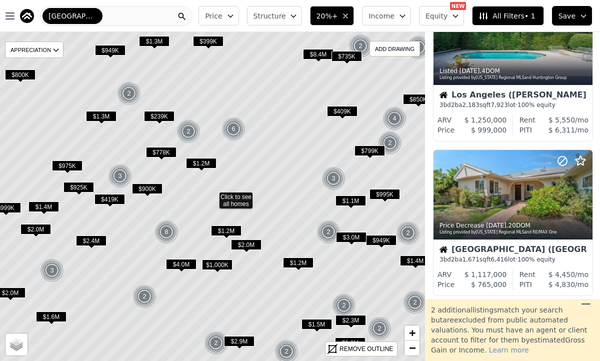
click at [291, 288] on icon at bounding box center [212, 196] width 512 height 397
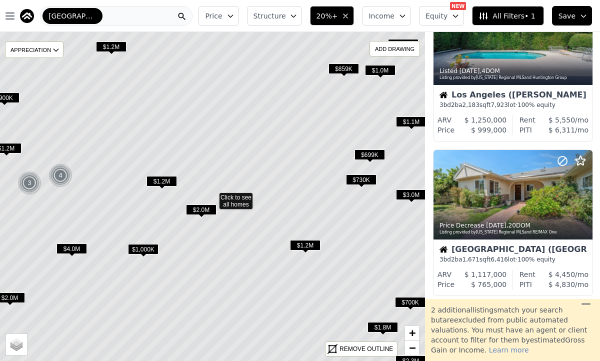
click at [267, 255] on icon at bounding box center [212, 196] width 512 height 397
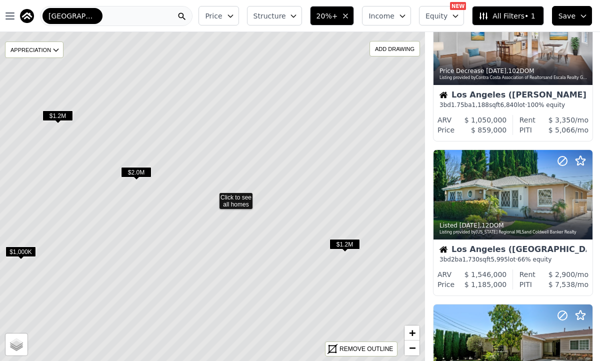
click at [351, 244] on span "$1.2M" at bounding box center [345, 244] width 31 height 11
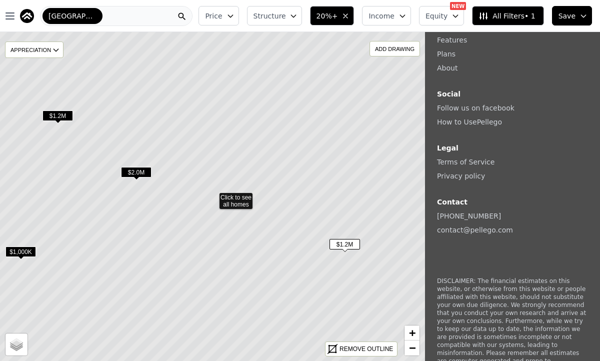
click at [351, 244] on span "$1.2M" at bounding box center [345, 244] width 31 height 11
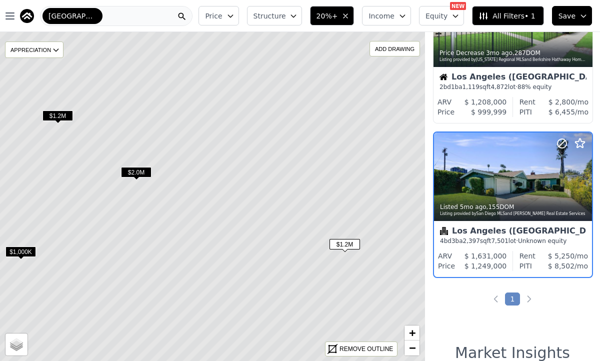
scroll to position [383, 0]
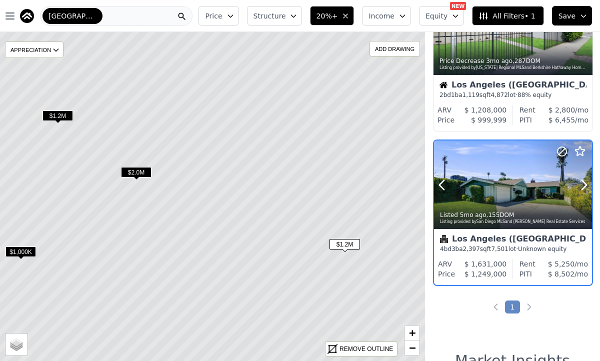
click at [520, 176] on div at bounding box center [513, 185] width 158 height 89
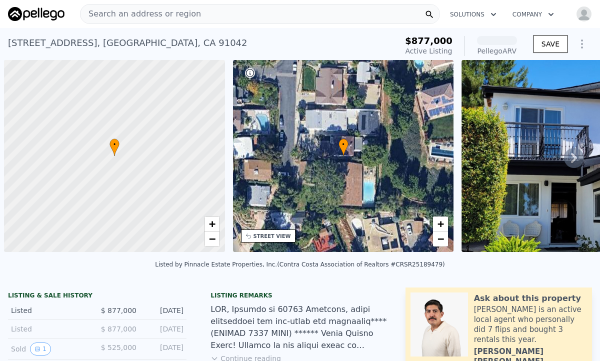
scroll to position [0, 4]
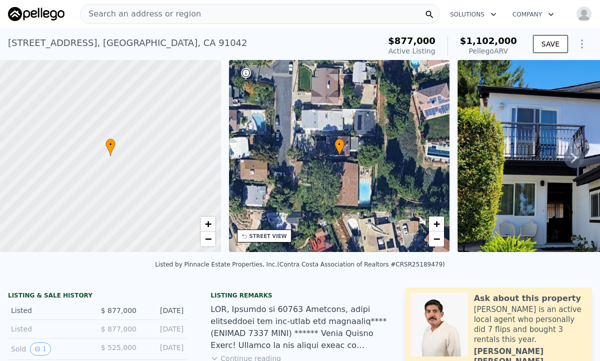
click at [575, 160] on icon at bounding box center [574, 158] width 20 height 20
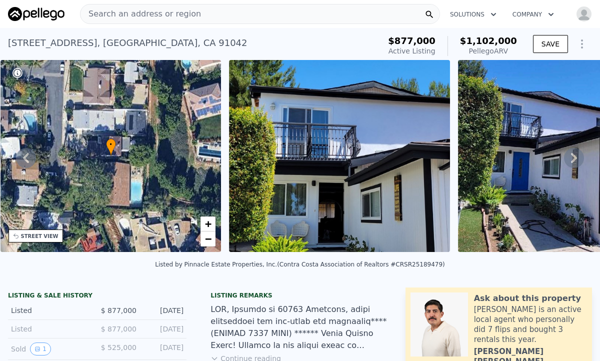
click at [575, 160] on icon at bounding box center [574, 158] width 20 height 20
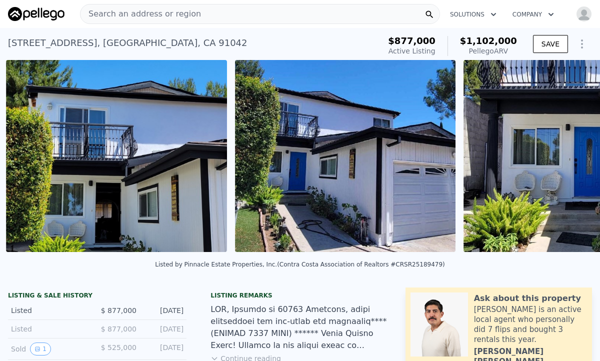
scroll to position [0, 458]
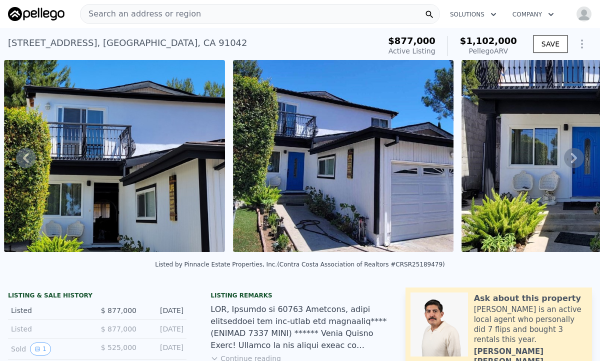
click at [575, 160] on icon at bounding box center [574, 158] width 20 height 20
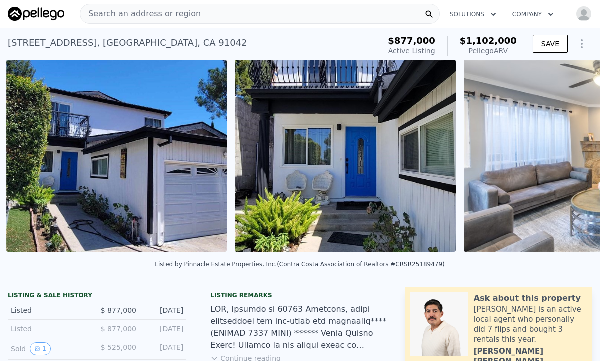
scroll to position [0, 687]
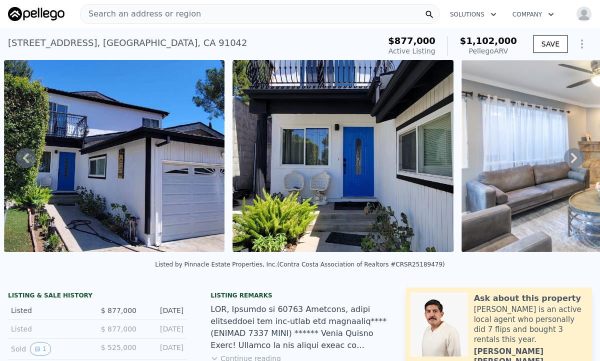
click at [575, 160] on icon at bounding box center [574, 158] width 20 height 20
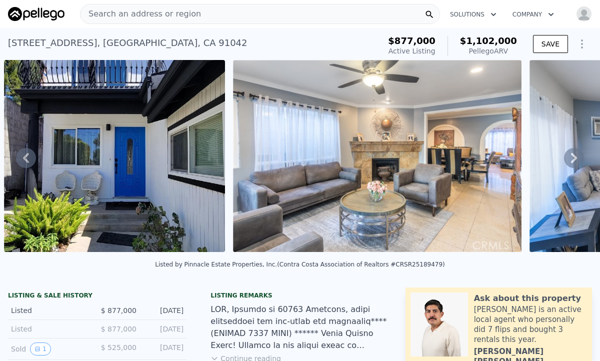
click at [575, 160] on icon at bounding box center [574, 158] width 20 height 20
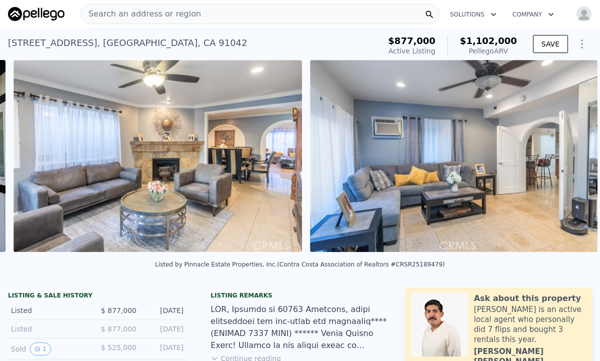
scroll to position [0, 1145]
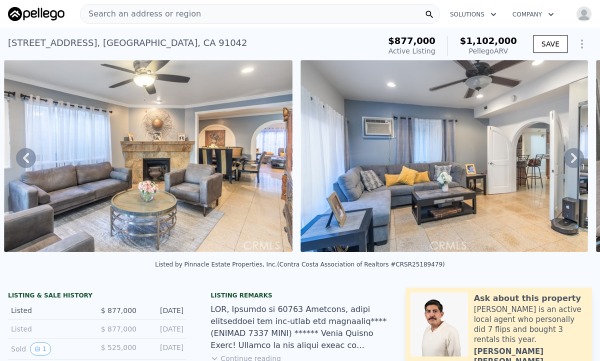
click at [575, 160] on icon at bounding box center [574, 158] width 20 height 20
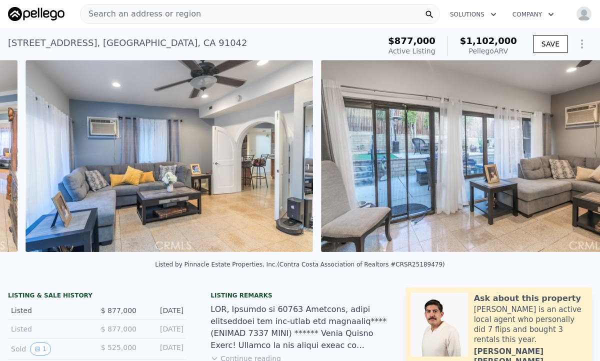
scroll to position [0, 1441]
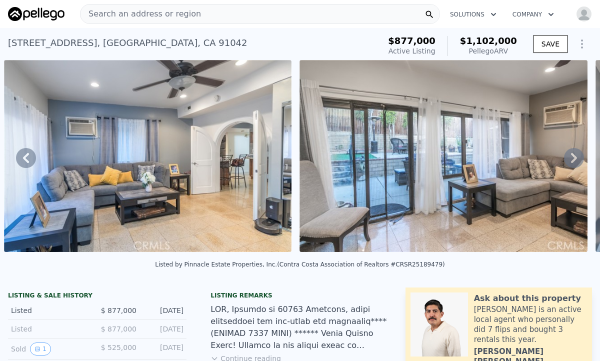
click at [575, 160] on icon at bounding box center [574, 158] width 20 height 20
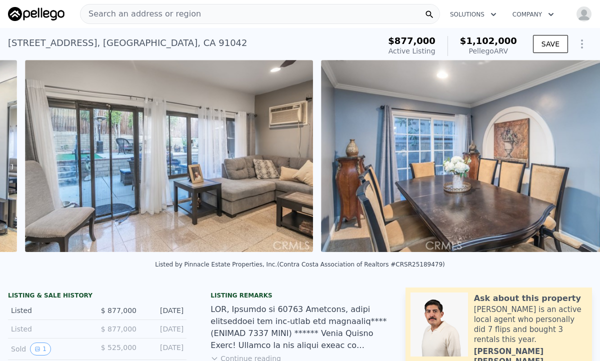
scroll to position [0, 1737]
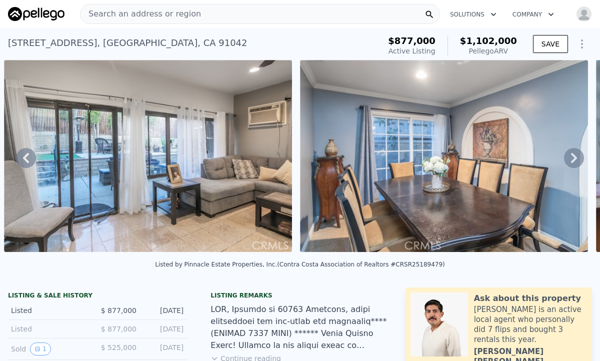
click at [575, 160] on icon at bounding box center [574, 158] width 20 height 20
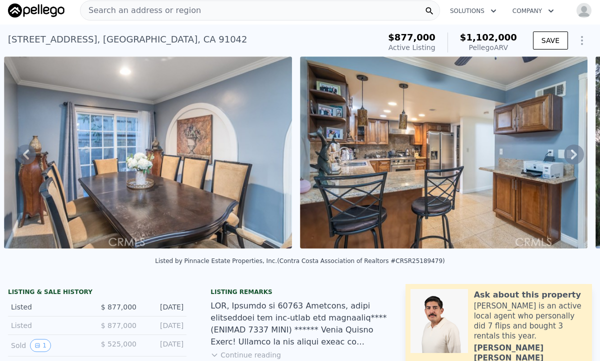
scroll to position [0, 0]
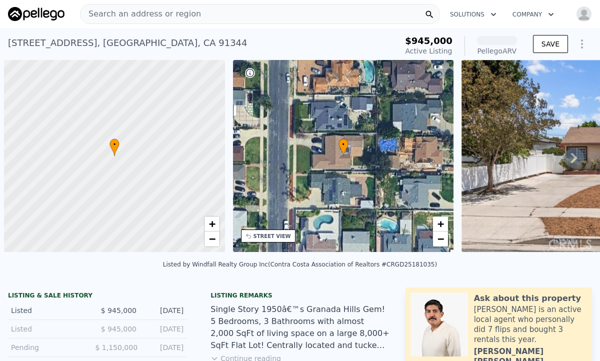
scroll to position [0, 4]
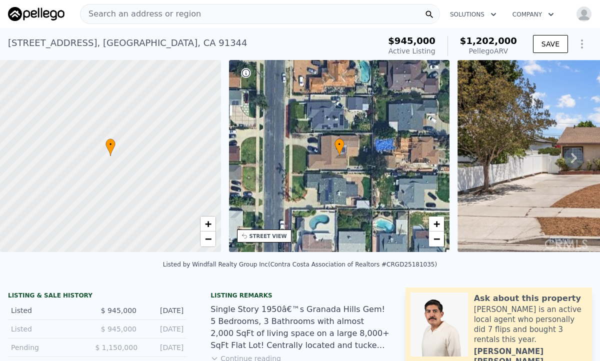
click at [379, 218] on div "• + −" at bounding box center [339, 156] width 221 height 192
click at [436, 241] on span "−" at bounding box center [437, 239] width 7 height 13
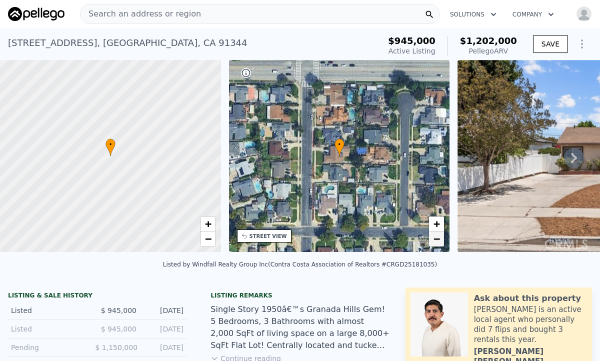
click at [436, 241] on span "−" at bounding box center [437, 239] width 7 height 13
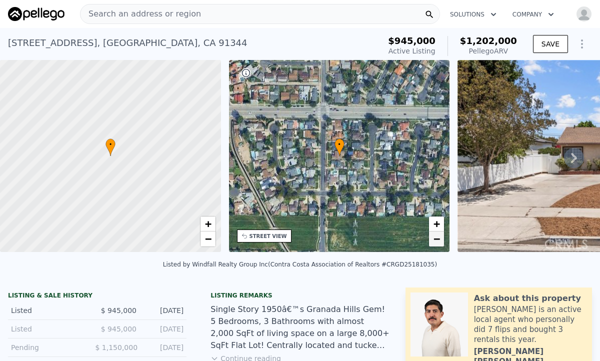
click at [436, 241] on span "−" at bounding box center [437, 239] width 7 height 13
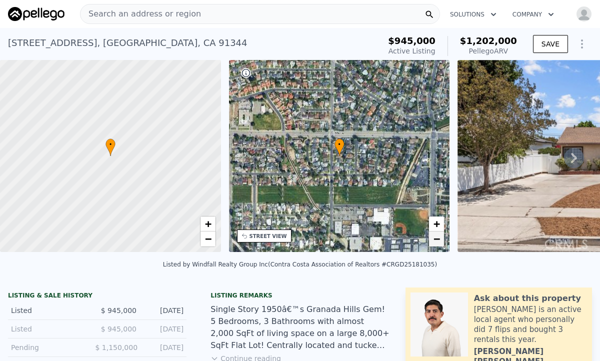
click at [436, 241] on span "−" at bounding box center [437, 239] width 7 height 13
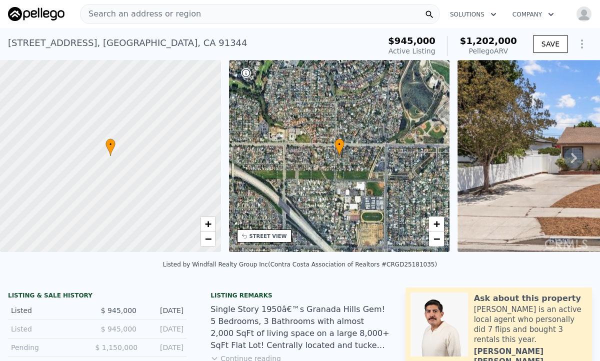
click at [337, 176] on div "• + −" at bounding box center [339, 156] width 221 height 192
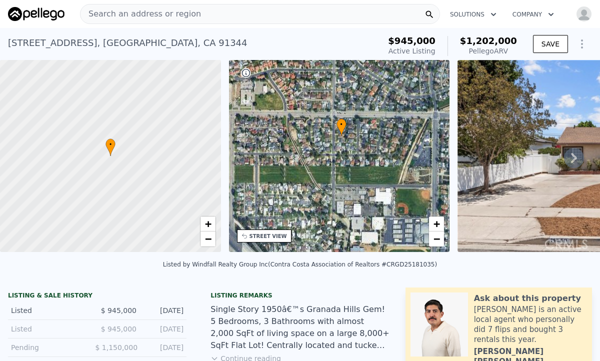
click at [340, 142] on div "• + −" at bounding box center [339, 156] width 221 height 192
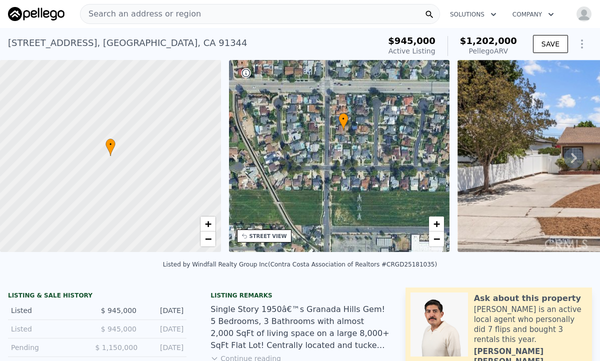
click at [341, 139] on div "• + −" at bounding box center [339, 156] width 221 height 192
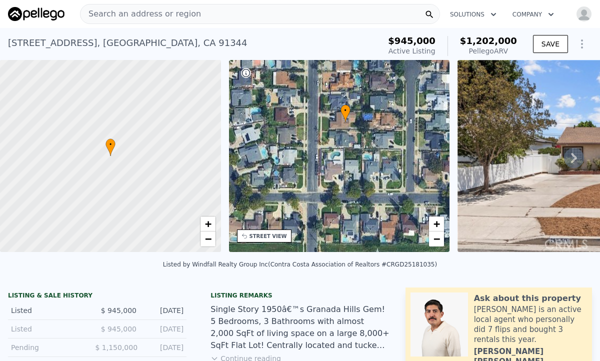
click at [341, 139] on div "• + −" at bounding box center [339, 156] width 221 height 192
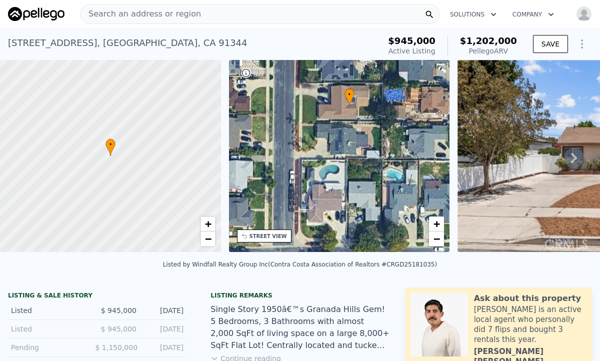
click at [341, 139] on div "• + −" at bounding box center [339, 156] width 221 height 192
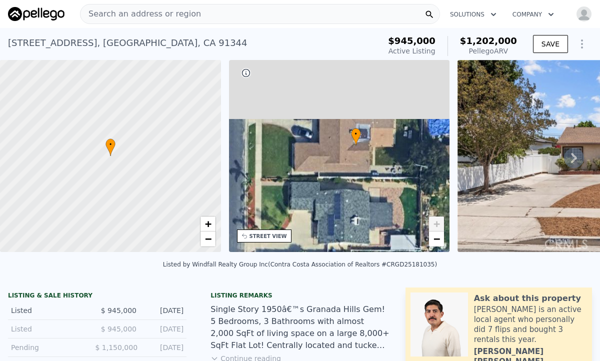
drag, startPoint x: 345, startPoint y: 134, endPoint x: 344, endPoint y: 207, distance: 73.6
click at [344, 207] on div "• + −" at bounding box center [339, 156] width 221 height 192
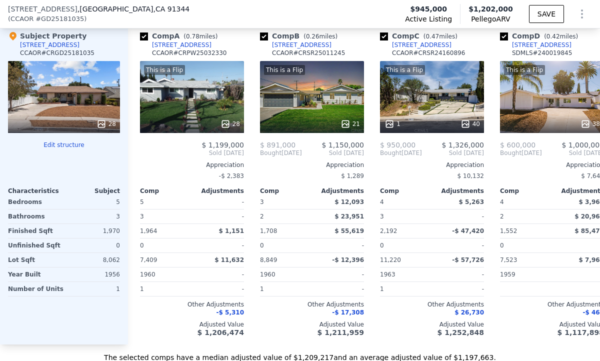
scroll to position [1245, 0]
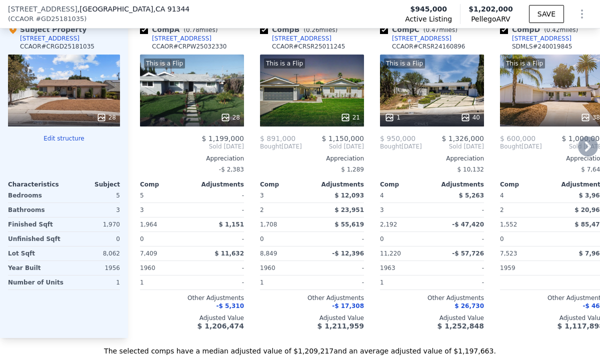
click at [191, 84] on div "This is a Flip 28" at bounding box center [192, 91] width 104 height 72
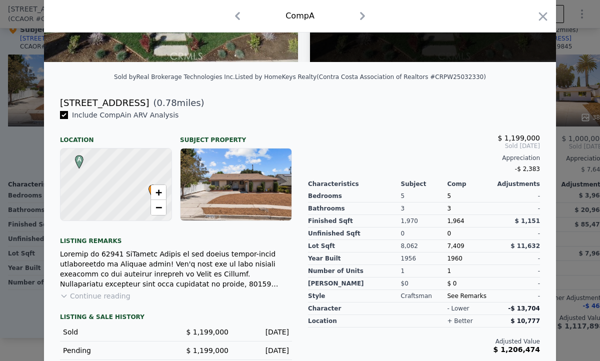
scroll to position [254, 0]
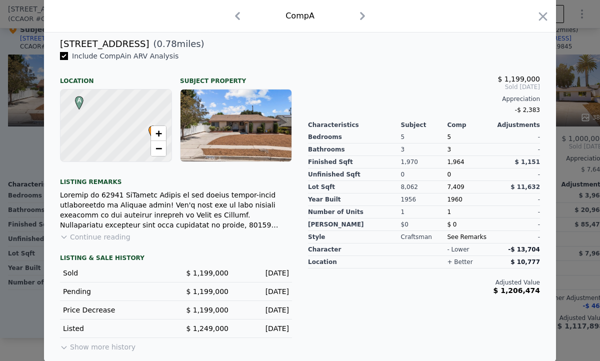
click at [111, 348] on button "Show more history" at bounding box center [98, 345] width 76 height 14
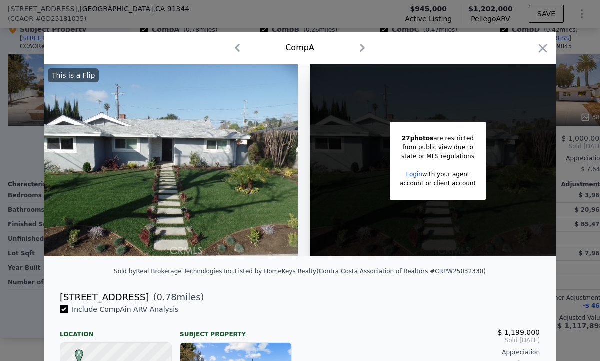
scroll to position [18, 0]
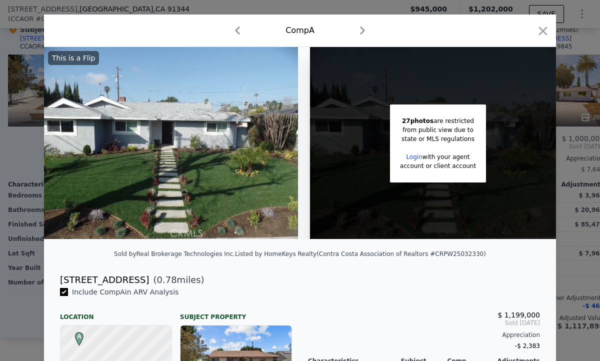
click at [219, 136] on img at bounding box center [170, 143] width 256 height 192
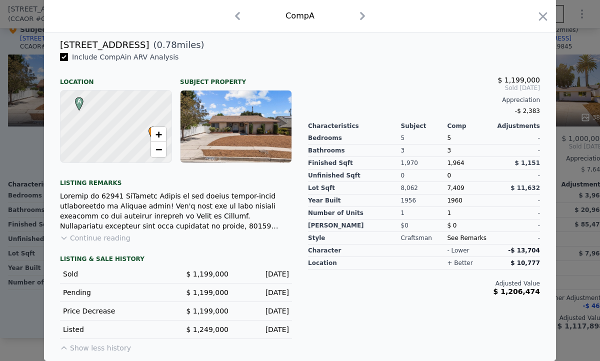
scroll to position [0, 0]
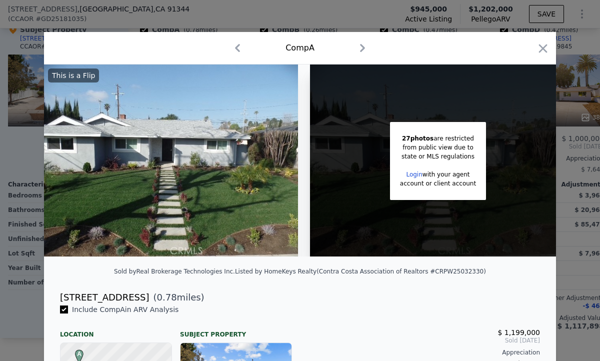
click at [364, 48] on icon "button" at bounding box center [362, 48] width 5 height 8
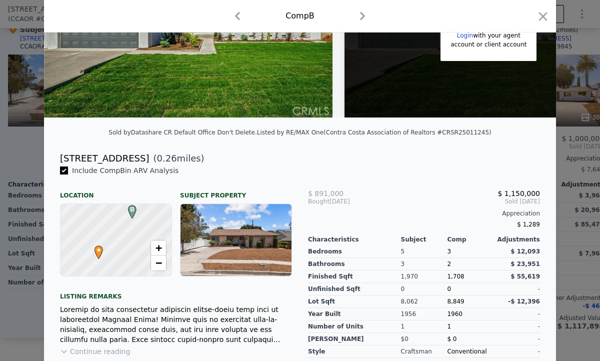
scroll to position [235, 0]
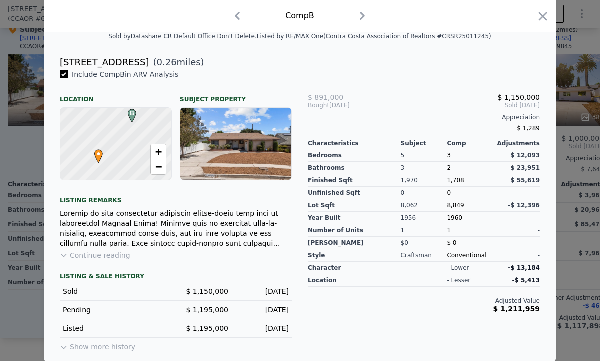
click at [72, 347] on button "Show more history" at bounding box center [98, 345] width 76 height 14
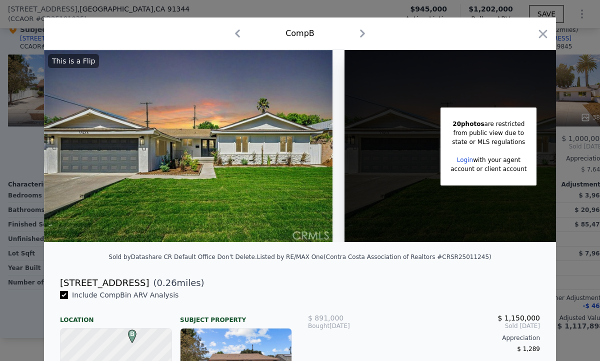
scroll to position [10, 0]
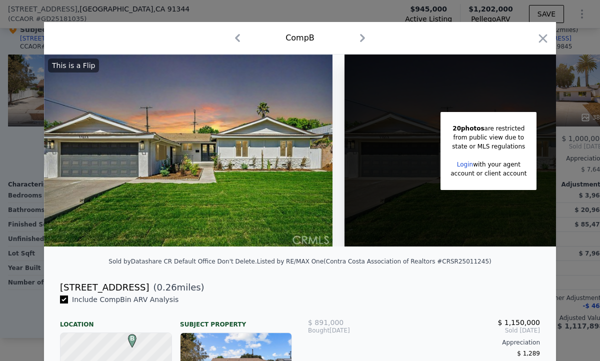
click at [235, 38] on icon "button" at bounding box center [238, 38] width 16 height 16
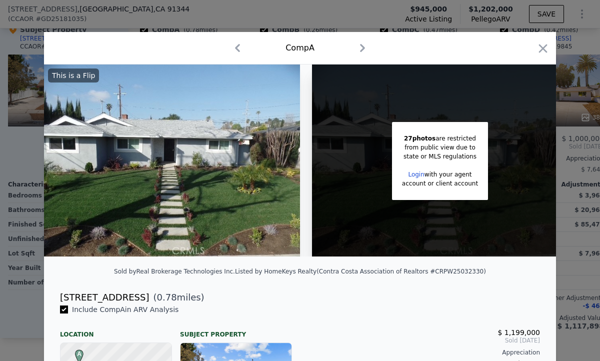
click at [359, 48] on icon "button" at bounding box center [363, 48] width 16 height 16
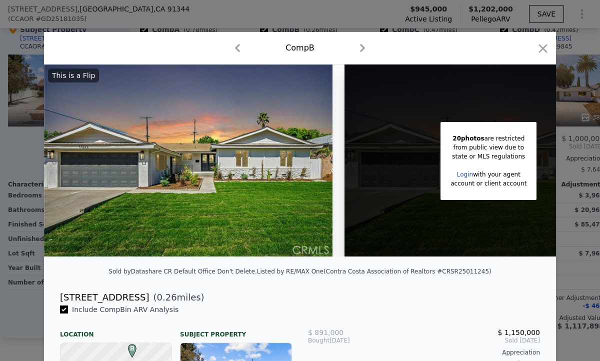
click at [359, 48] on icon "button" at bounding box center [363, 48] width 16 height 16
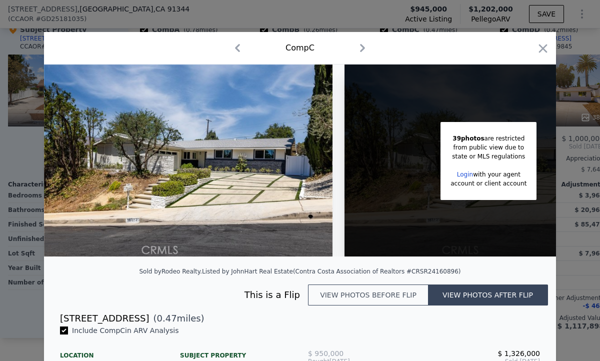
click at [364, 48] on icon "button" at bounding box center [362, 48] width 5 height 8
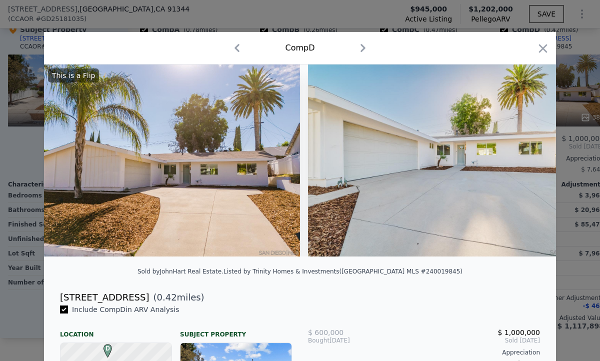
click at [362, 48] on icon "button" at bounding box center [363, 48] width 16 height 16
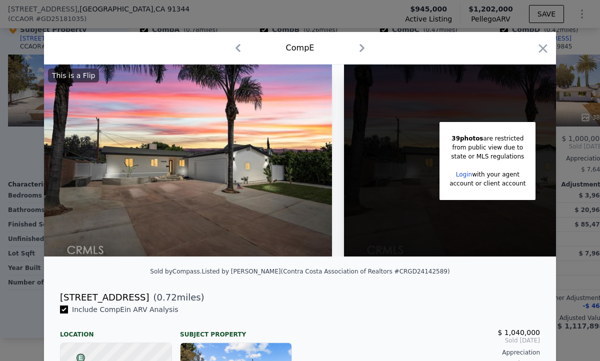
click at [365, 48] on icon "button" at bounding box center [362, 48] width 5 height 8
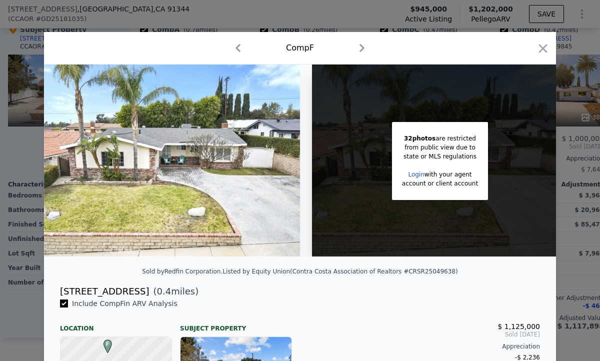
click at [360, 44] on icon "button" at bounding box center [362, 48] width 16 height 16
checkbox input "false"
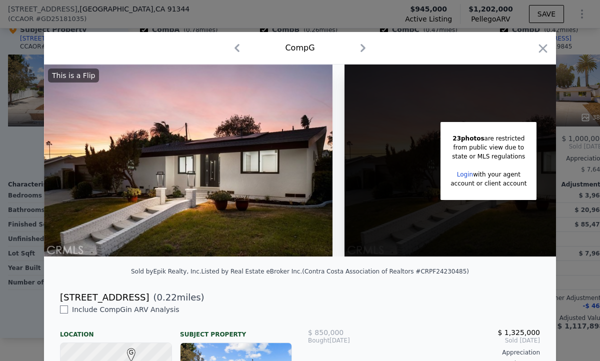
click at [363, 48] on icon "button" at bounding box center [363, 48] width 16 height 16
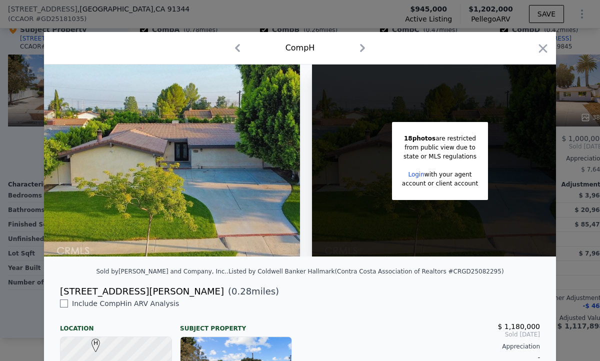
click at [363, 50] on icon "button" at bounding box center [363, 48] width 5 height 8
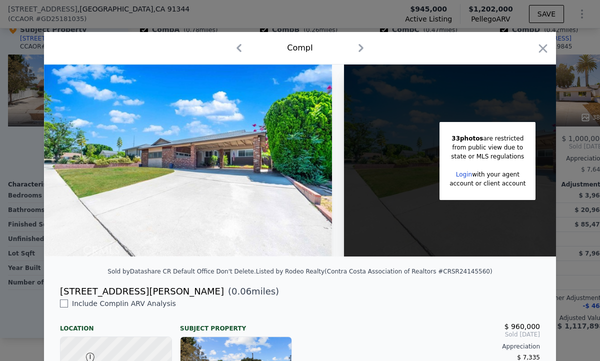
click at [364, 51] on icon "button" at bounding box center [361, 48] width 16 height 16
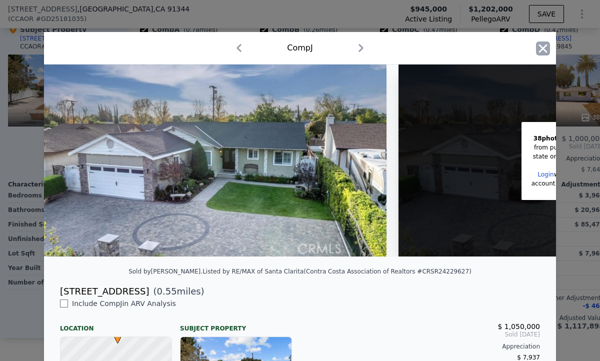
click at [542, 48] on icon "button" at bounding box center [543, 48] width 9 height 9
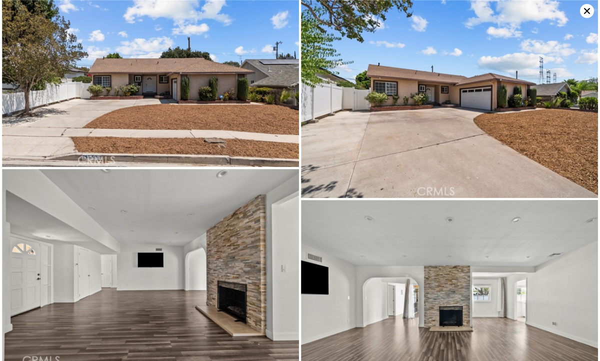
click at [211, 101] on img at bounding box center [150, 83] width 297 height 167
click at [444, 134] on img at bounding box center [449, 99] width 297 height 198
click at [169, 276] on img at bounding box center [150, 268] width 297 height 198
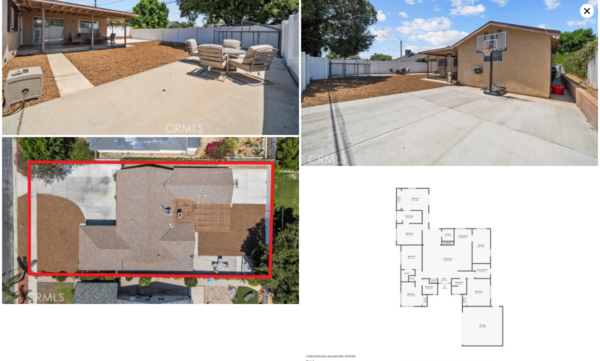
scroll to position [2440, 0]
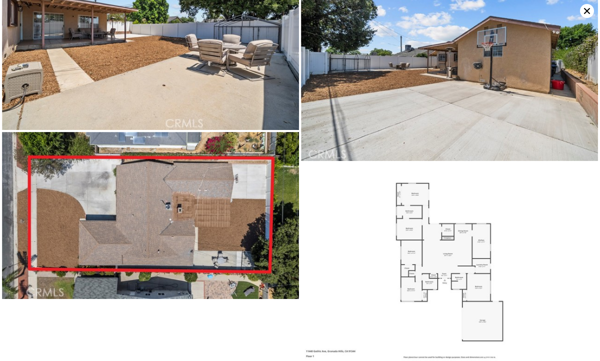
click at [585, 11] on icon at bounding box center [587, 11] width 14 height 14
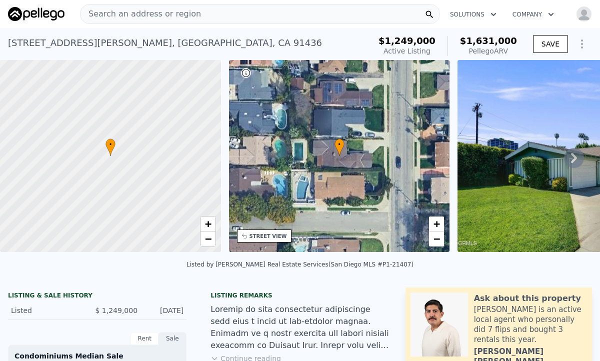
click at [367, 162] on div "• + −" at bounding box center [339, 156] width 221 height 192
click at [441, 221] on link "+" at bounding box center [436, 224] width 15 height 15
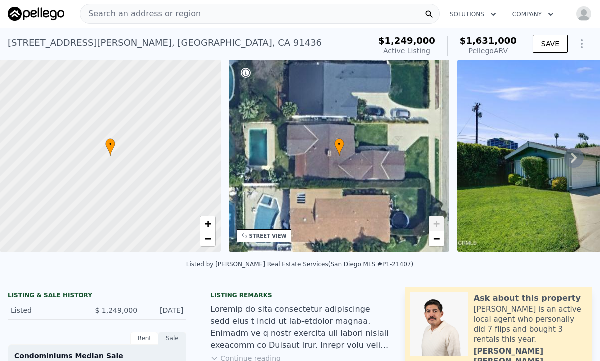
click at [441, 221] on link "+" at bounding box center [436, 224] width 15 height 15
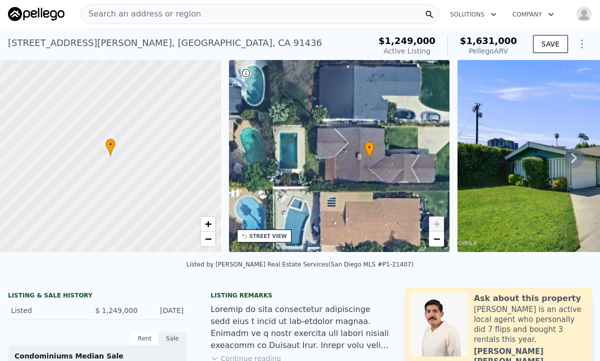
drag, startPoint x: 385, startPoint y: 174, endPoint x: 415, endPoint y: 177, distance: 30.7
click at [415, 177] on div "• + −" at bounding box center [339, 156] width 221 height 192
click at [491, 148] on img at bounding box center [602, 156] width 288 height 192
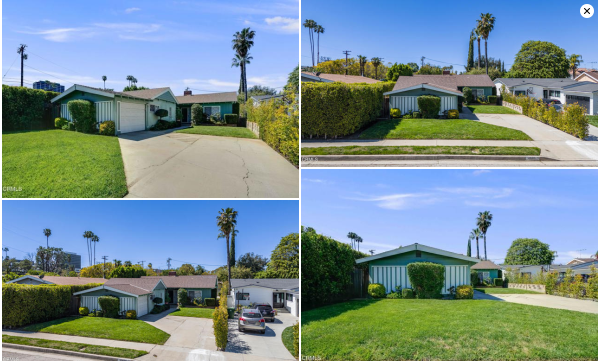
click at [245, 116] on img at bounding box center [150, 99] width 297 height 198
click at [427, 102] on img at bounding box center [449, 83] width 297 height 167
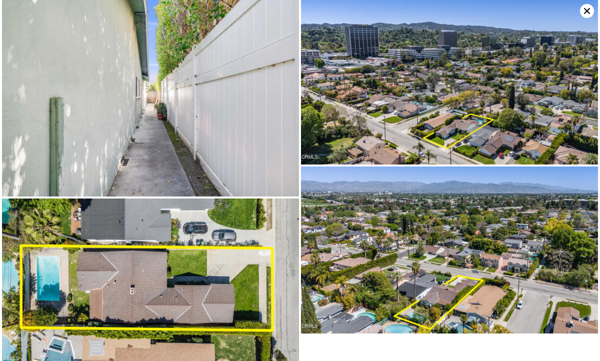
scroll to position [3980, 0]
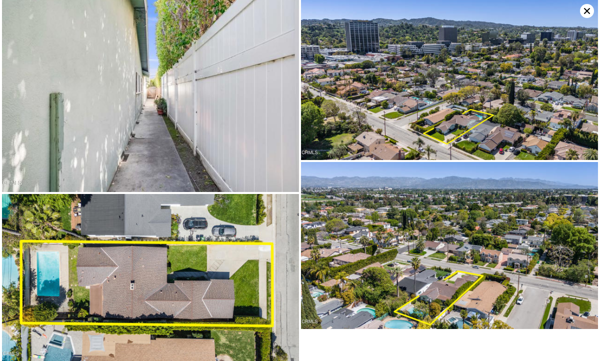
click at [589, 15] on icon at bounding box center [587, 11] width 14 height 14
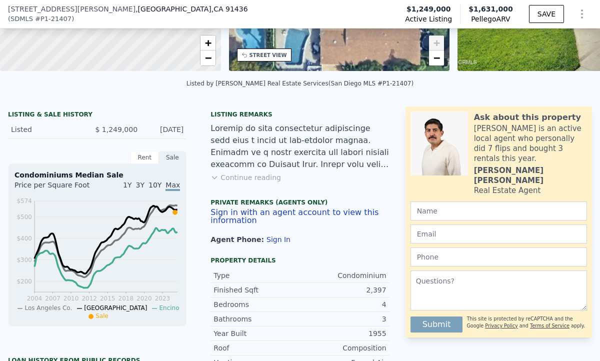
scroll to position [169, 0]
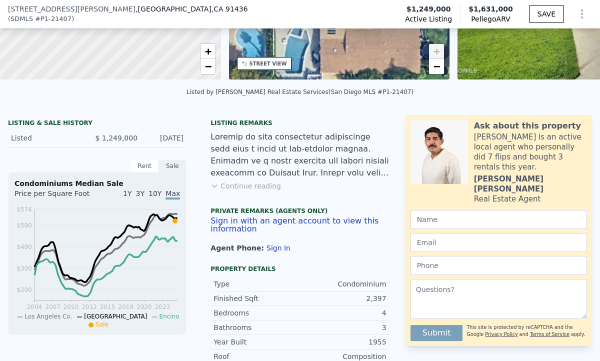
click at [301, 221] on button "Sign in with an agent account to view this information" at bounding box center [300, 225] width 179 height 16
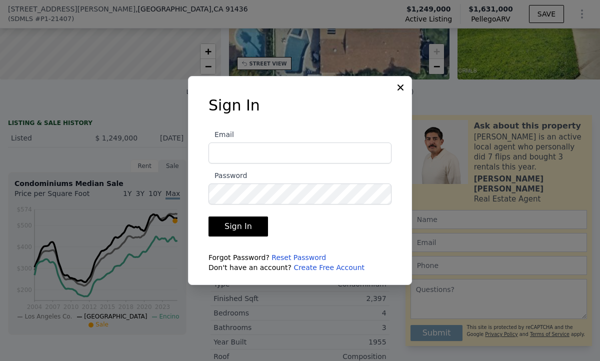
type input "[EMAIL_ADDRESS][DOMAIN_NAME]"
click at [239, 231] on button "Sign In" at bounding box center [239, 227] width 60 height 20
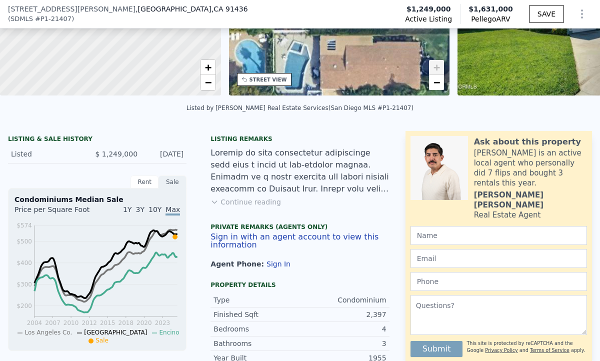
scroll to position [148, 0]
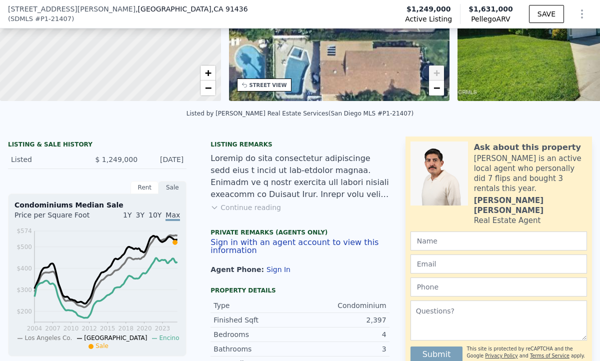
click at [264, 210] on button "Continue reading" at bounding box center [246, 208] width 71 height 10
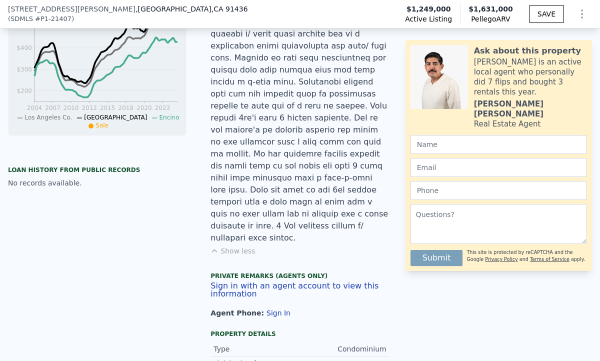
scroll to position [371, 0]
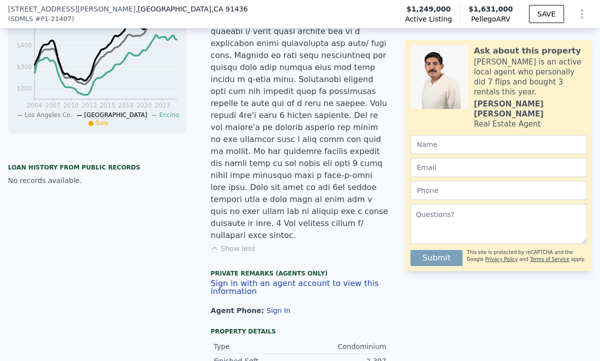
click at [320, 280] on button "Sign in with an agent account to view this information" at bounding box center [300, 288] width 179 height 16
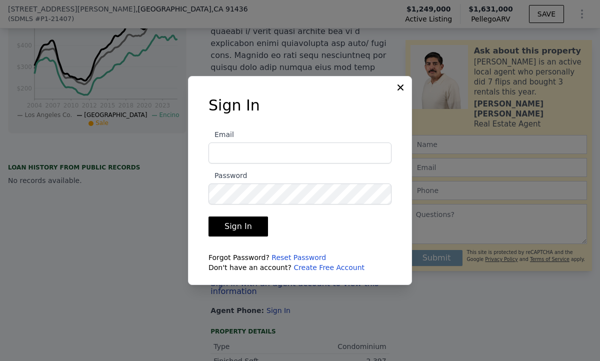
type input "[EMAIL_ADDRESS][DOMAIN_NAME]"
click at [253, 225] on button "Sign In" at bounding box center [239, 227] width 60 height 20
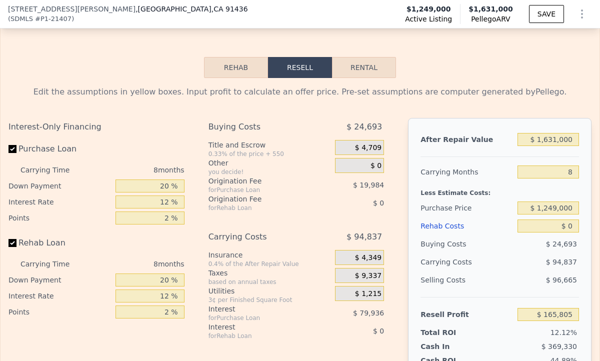
scroll to position [1670, 0]
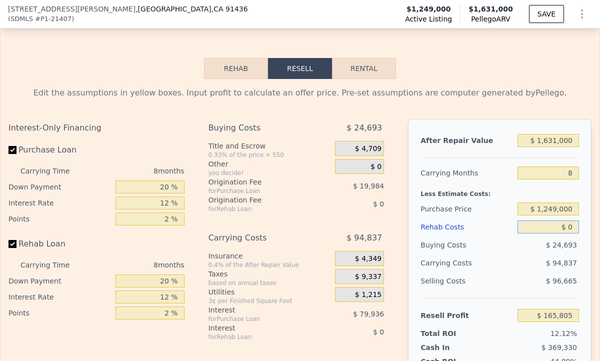
click at [572, 221] on input "$ 0" at bounding box center [549, 227] width 62 height 13
type input "$ 2"
type input "$ 165,803"
type input "$ 200,000"
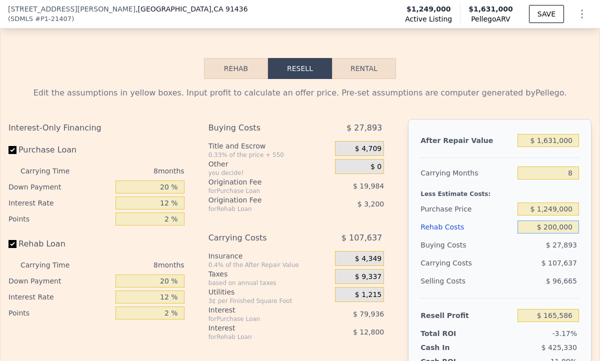
type input "-$ 50,195"
click at [572, 221] on input "$ 200,000" at bounding box center [549, 227] width 62 height 13
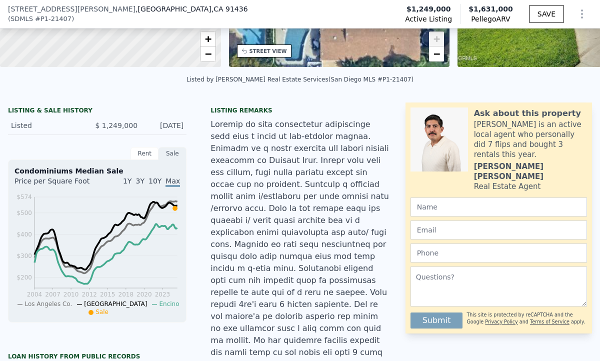
scroll to position [0, 0]
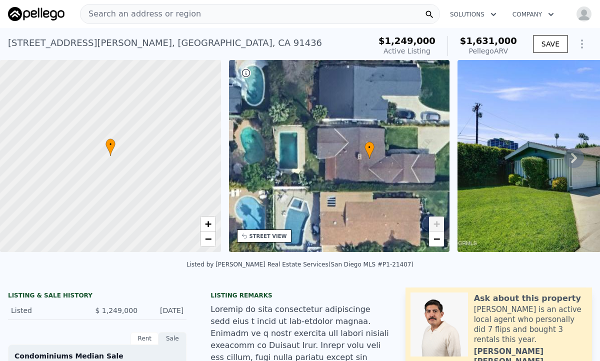
type input "$ 200,000"
